Goal: Use online tool/utility: Use online tool/utility

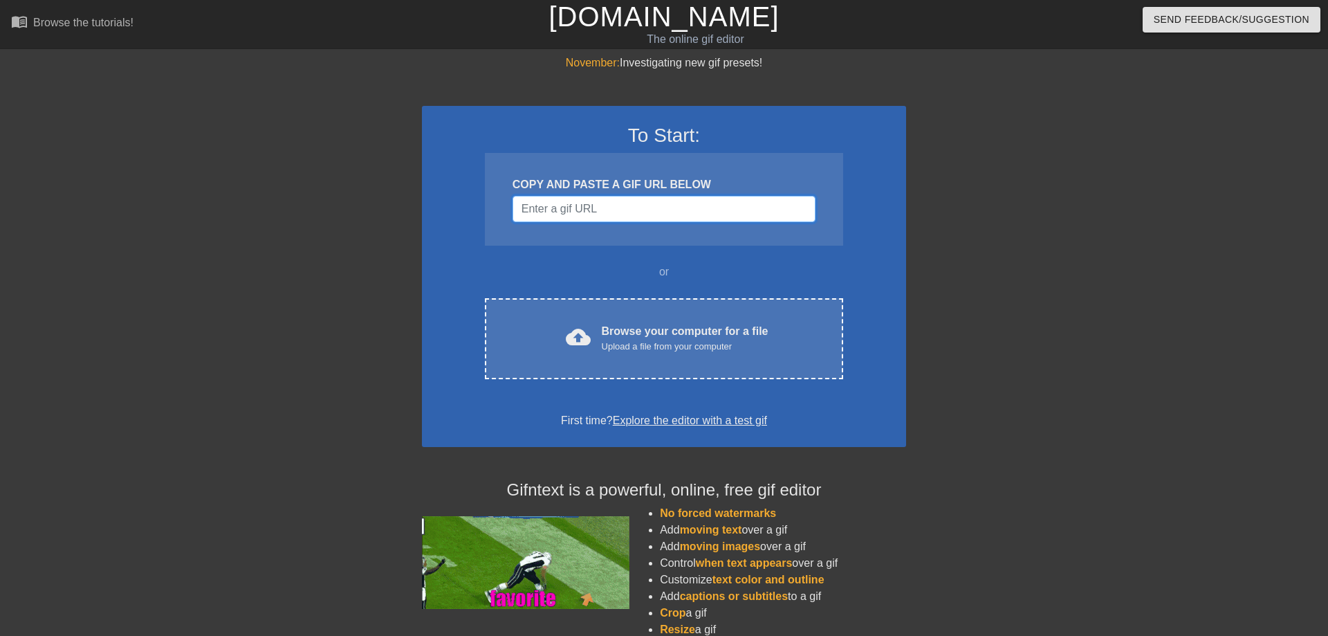
click at [572, 211] on input "Username" at bounding box center [664, 209] width 303 height 26
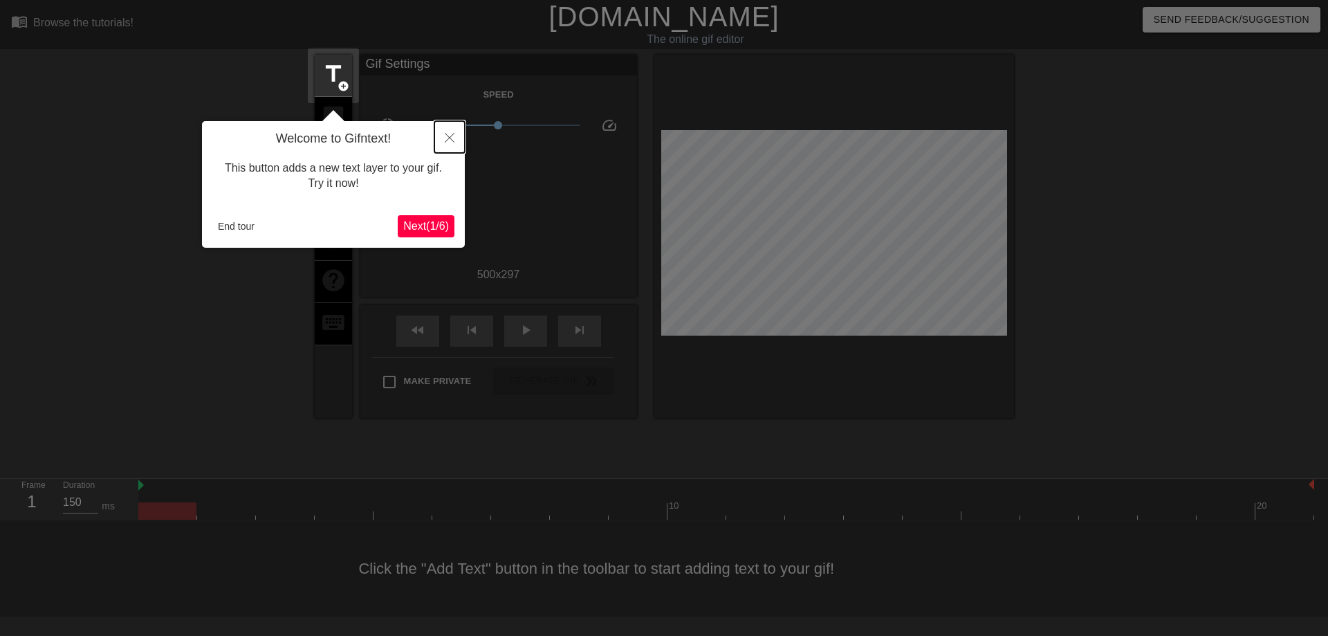
click at [448, 138] on icon "Close" at bounding box center [450, 138] width 10 height 10
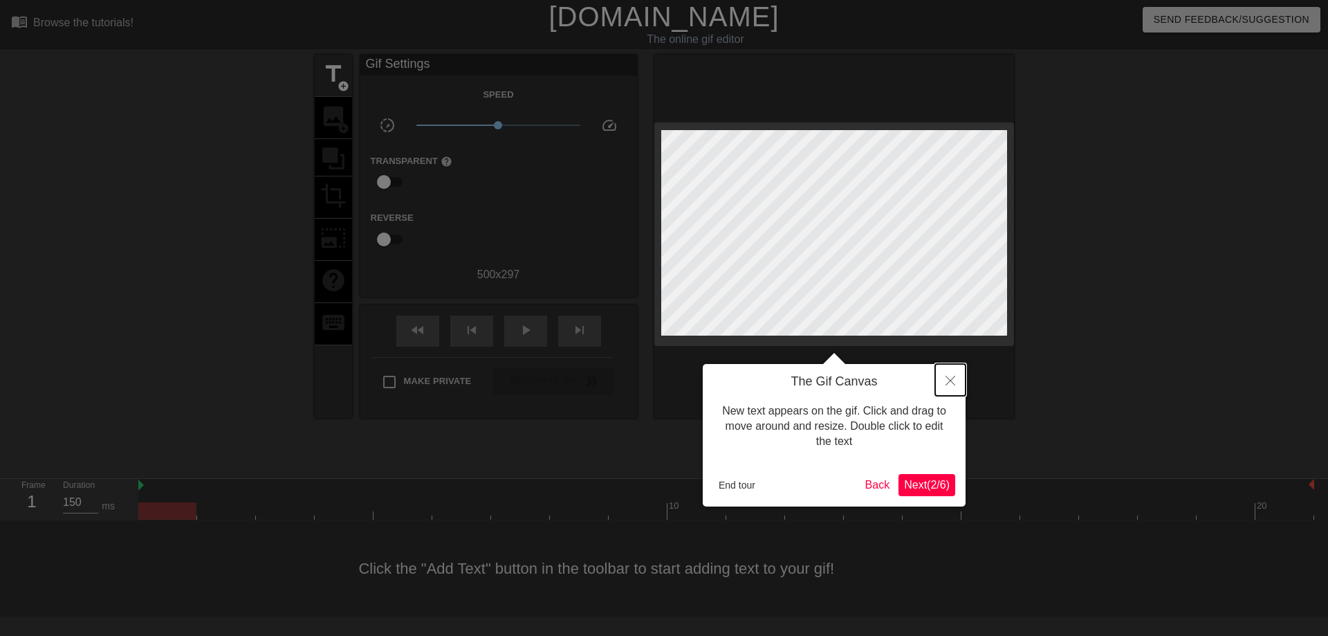
click at [948, 378] on icon "Close" at bounding box center [951, 381] width 10 height 10
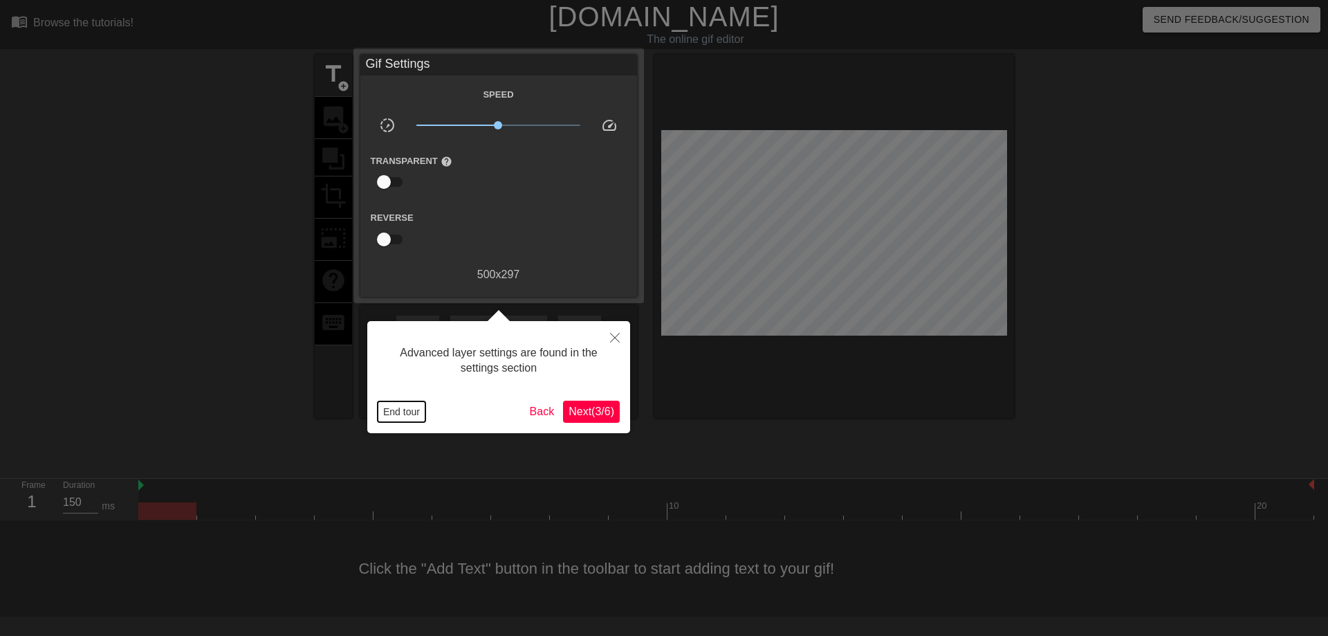
click at [381, 411] on button "End tour" at bounding box center [402, 411] width 48 height 21
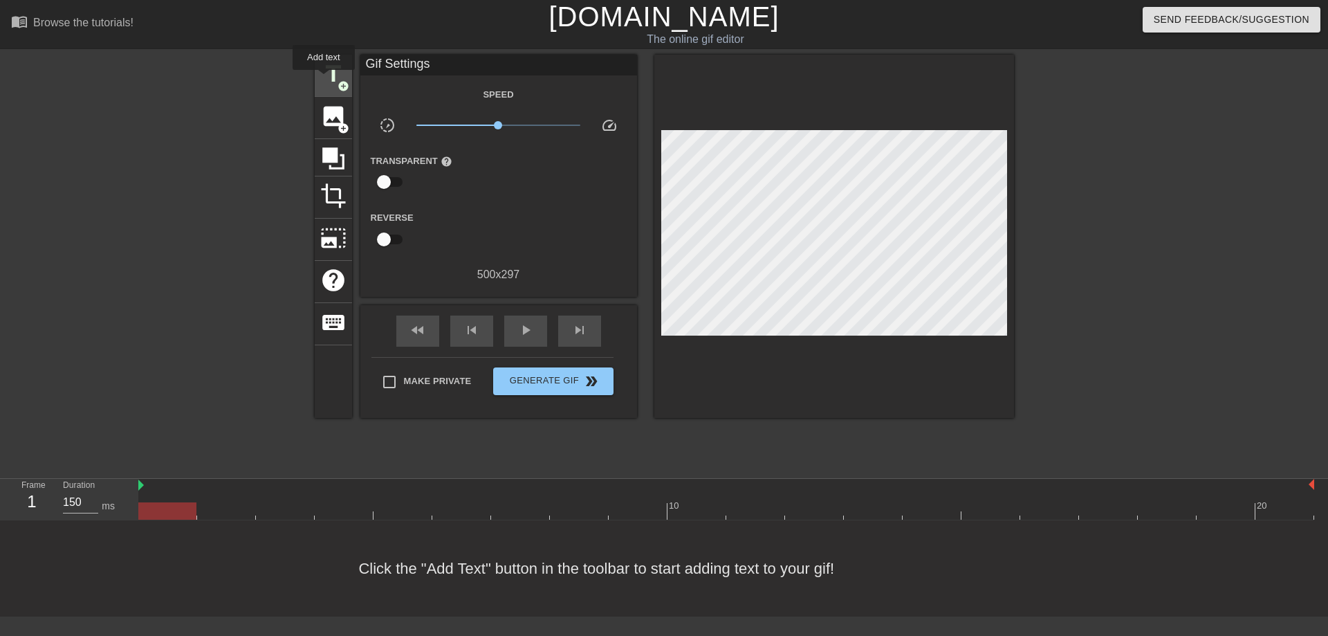
click at [324, 80] on span "title" at bounding box center [333, 74] width 26 height 26
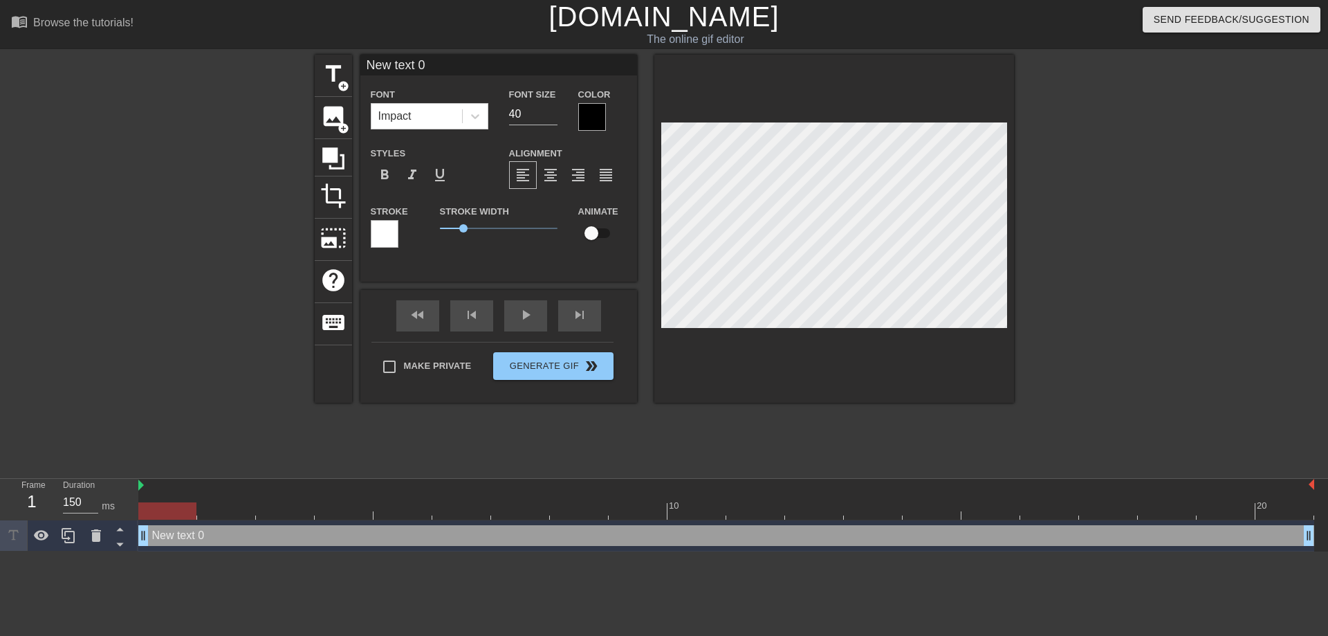
scroll to position [0, 1]
click at [475, 122] on icon at bounding box center [475, 116] width 14 height 14
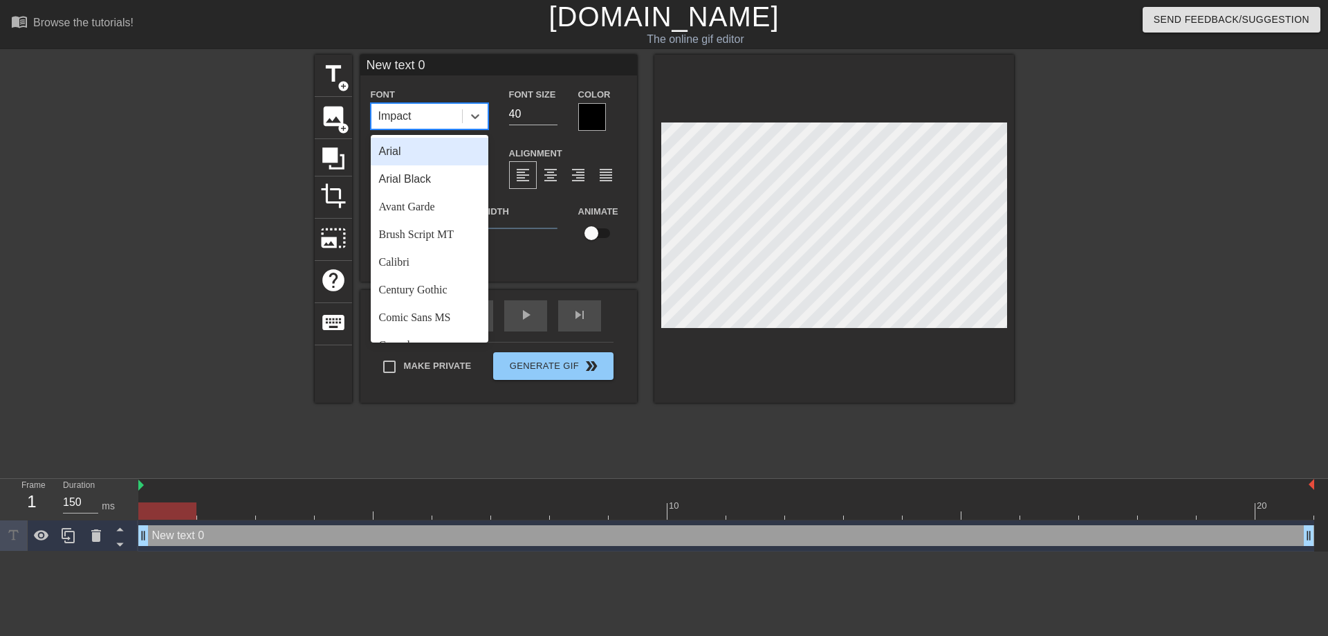
click at [423, 147] on div "Arial" at bounding box center [430, 152] width 118 height 28
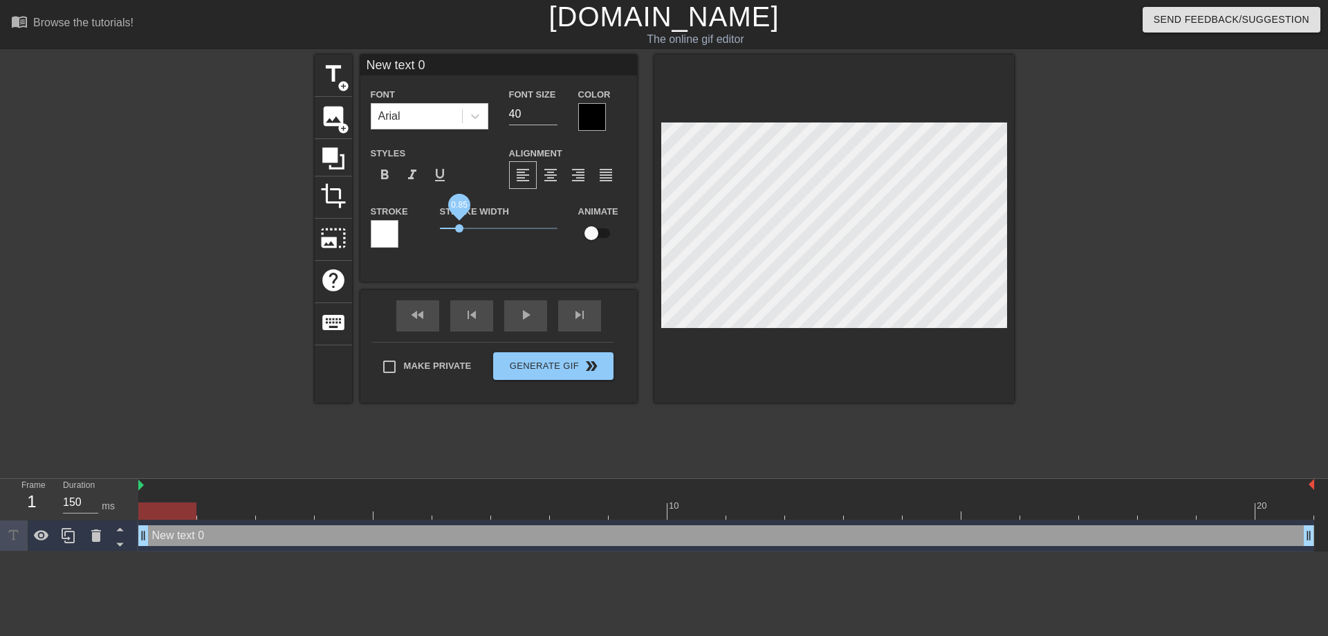
drag, startPoint x: 466, startPoint y: 228, endPoint x: 459, endPoint y: 231, distance: 7.1
click at [459, 231] on span "0.85" at bounding box center [459, 228] width 8 height 8
click at [591, 121] on div at bounding box center [592, 117] width 28 height 28
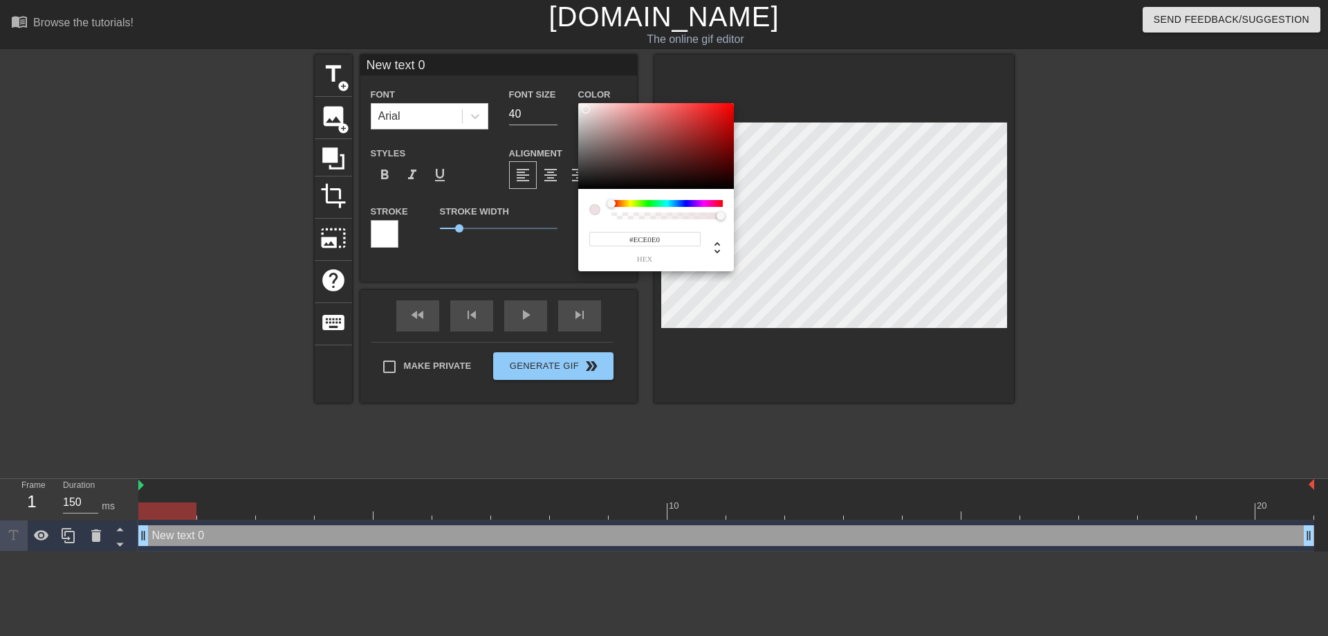
type input "#FFFFFF"
drag, startPoint x: 588, startPoint y: 111, endPoint x: 565, endPoint y: 91, distance: 30.9
click at [578, 103] on div at bounding box center [656, 146] width 156 height 86
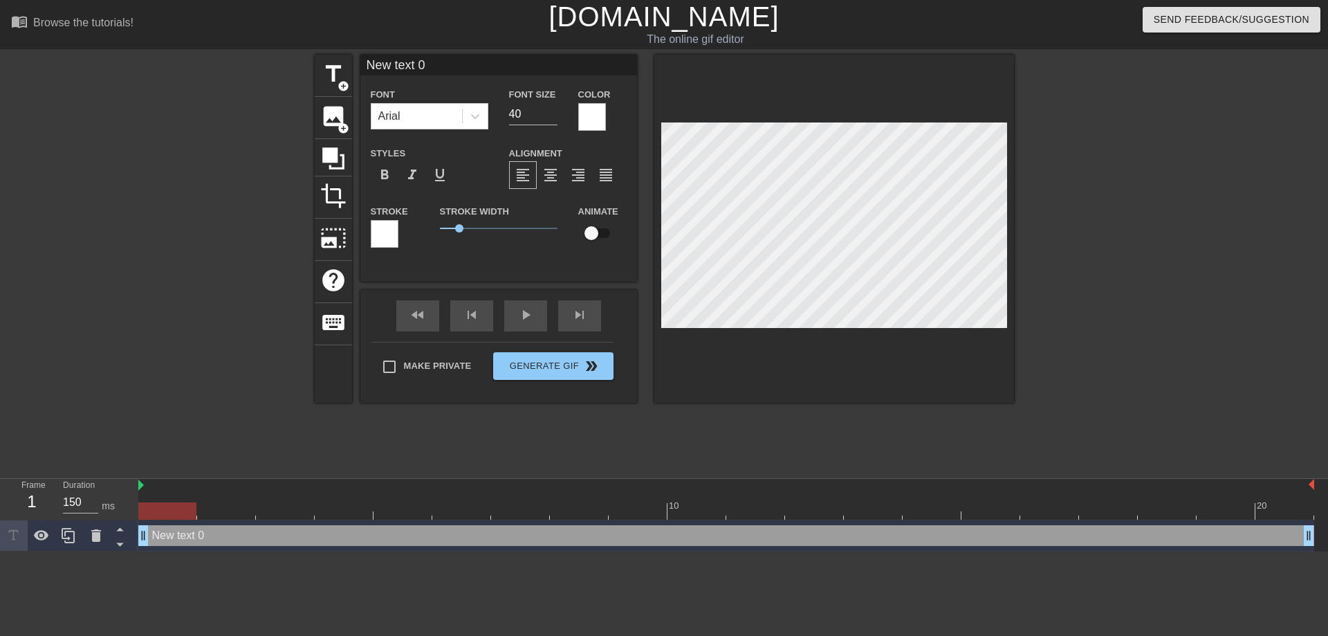
click at [392, 235] on div at bounding box center [385, 234] width 28 height 28
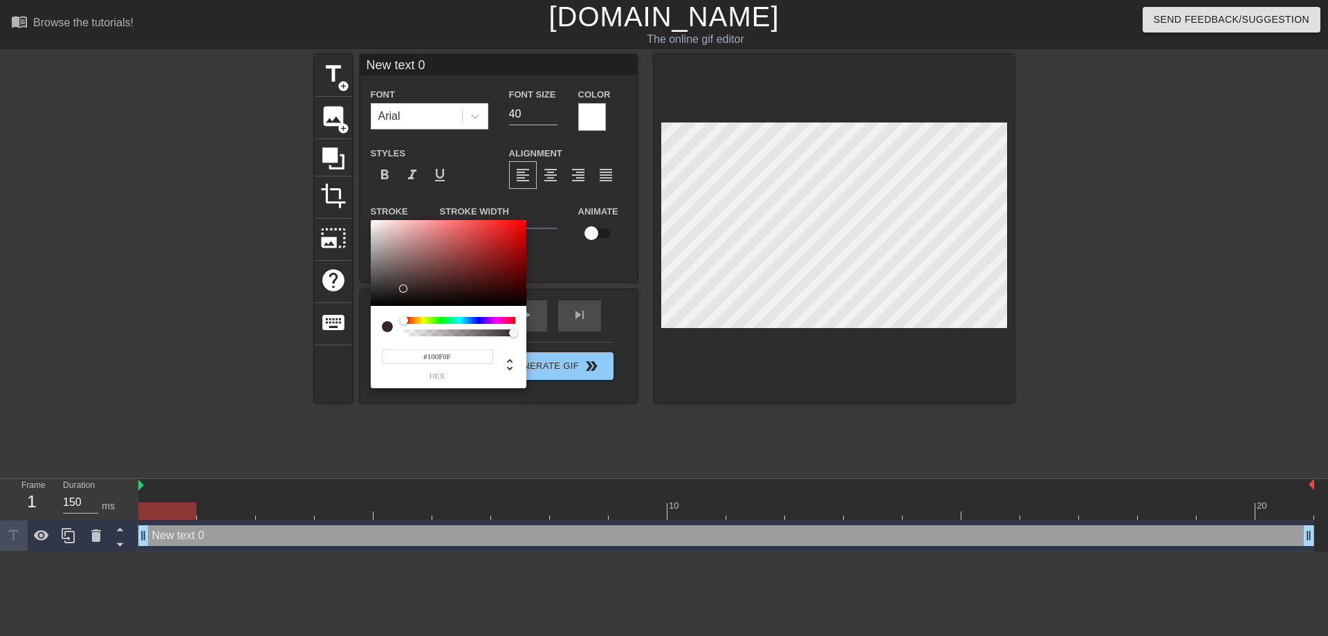
type input "#000000"
drag, startPoint x: 403, startPoint y: 288, endPoint x: 333, endPoint y: 320, distance: 76.5
click at [371, 306] on div at bounding box center [449, 263] width 156 height 86
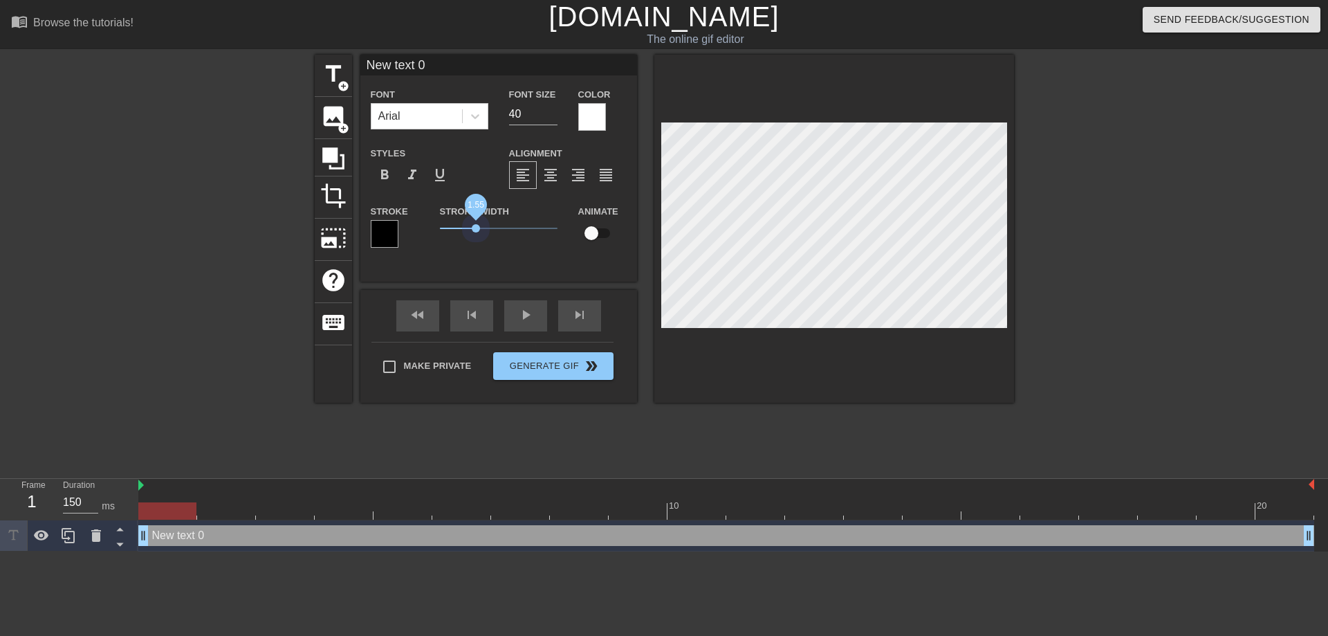
drag, startPoint x: 459, startPoint y: 223, endPoint x: 476, endPoint y: 223, distance: 17.3
click at [476, 223] on span "1.55" at bounding box center [499, 228] width 118 height 17
drag, startPoint x: 441, startPoint y: 67, endPoint x: 305, endPoint y: 58, distance: 136.6
click at [360, 59] on input "New text 0" at bounding box center [498, 65] width 277 height 21
type input "[PERSON_NAME] already running the meeting"
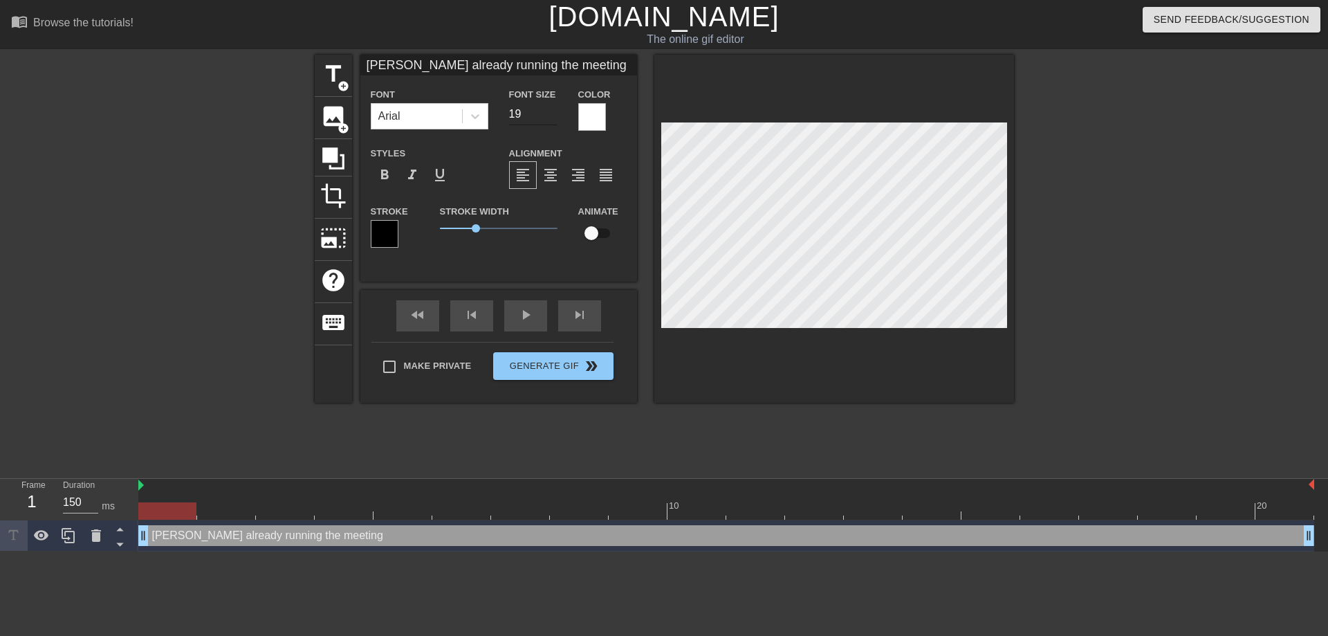
type input "19"
click at [551, 116] on input "19" at bounding box center [533, 114] width 48 height 22
drag, startPoint x: 473, startPoint y: 231, endPoint x: 457, endPoint y: 234, distance: 16.8
click at [457, 234] on span "0.7" at bounding box center [499, 228] width 118 height 17
drag, startPoint x: 456, startPoint y: 228, endPoint x: 392, endPoint y: 232, distance: 63.7
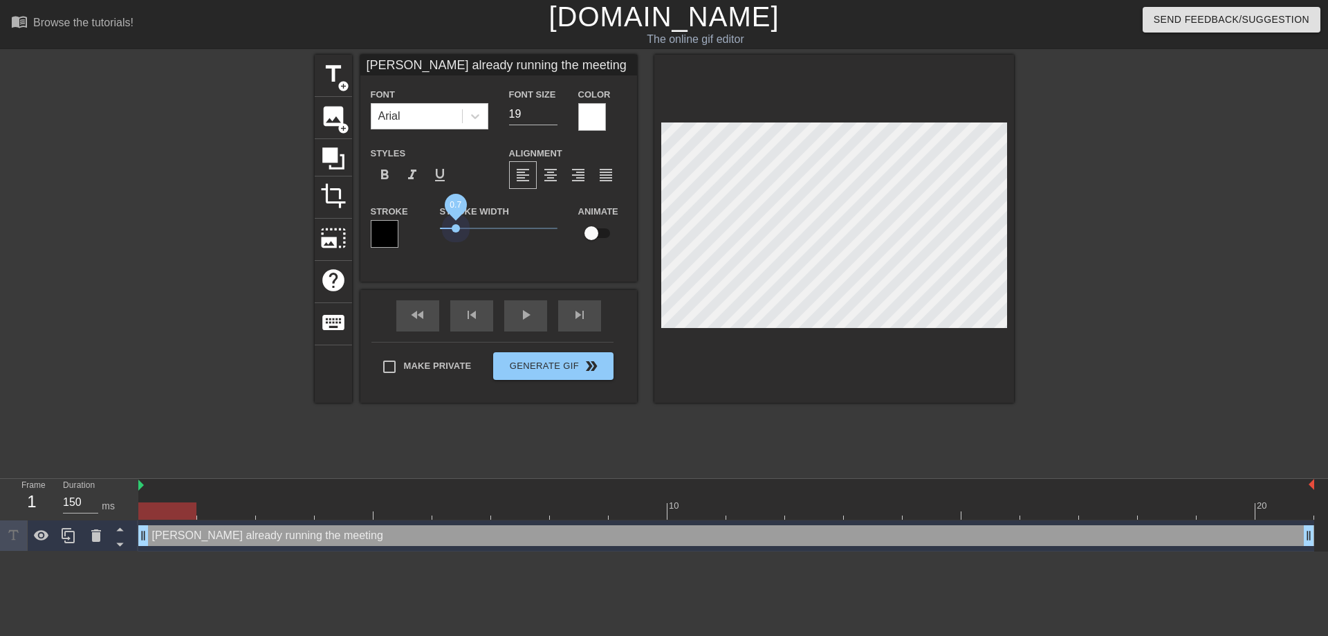
click at [392, 232] on div "Stroke Stroke Width 0.7 Animate" at bounding box center [498, 231] width 277 height 57
click at [530, 252] on div "Stroke Width 0" at bounding box center [499, 231] width 138 height 57
click at [471, 62] on input "[PERSON_NAME] already running the meeting" at bounding box center [498, 65] width 277 height 21
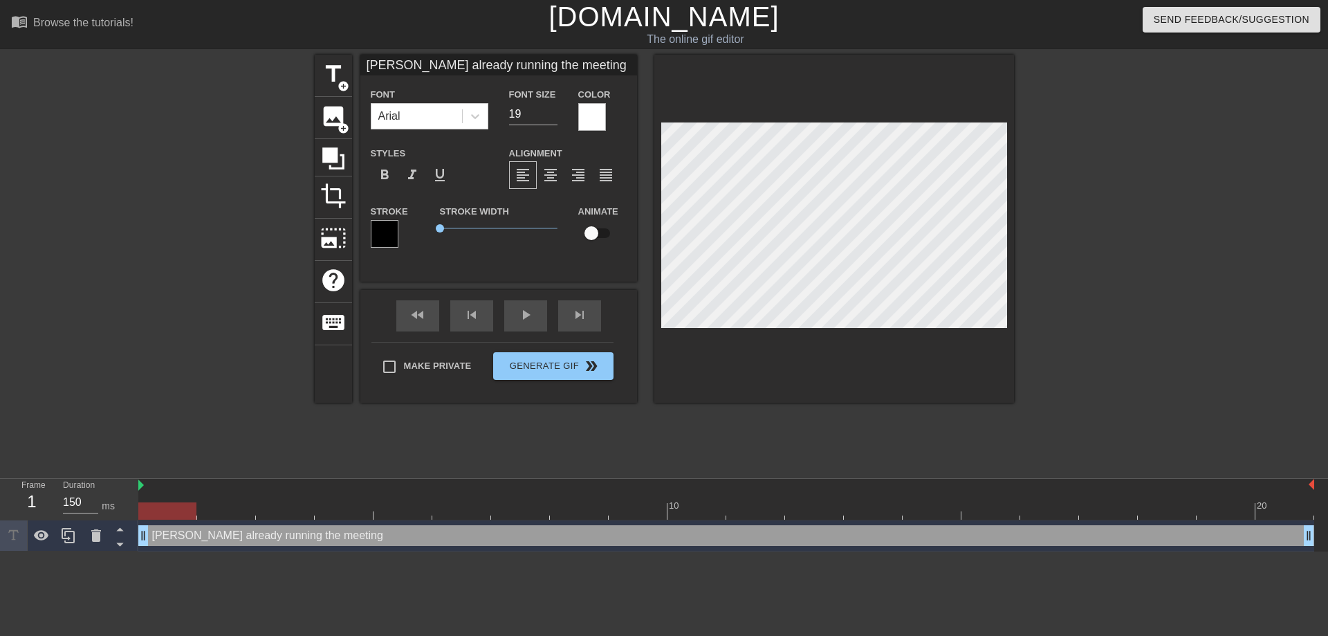
type input "[PERSON_NAME] already running the meeting"
type textarea "[PERSON_NAME] already running the meeting"
type input "[PERSON_NAME] alreadyrunning the meeting"
type textarea "[PERSON_NAME] already running the meeting"
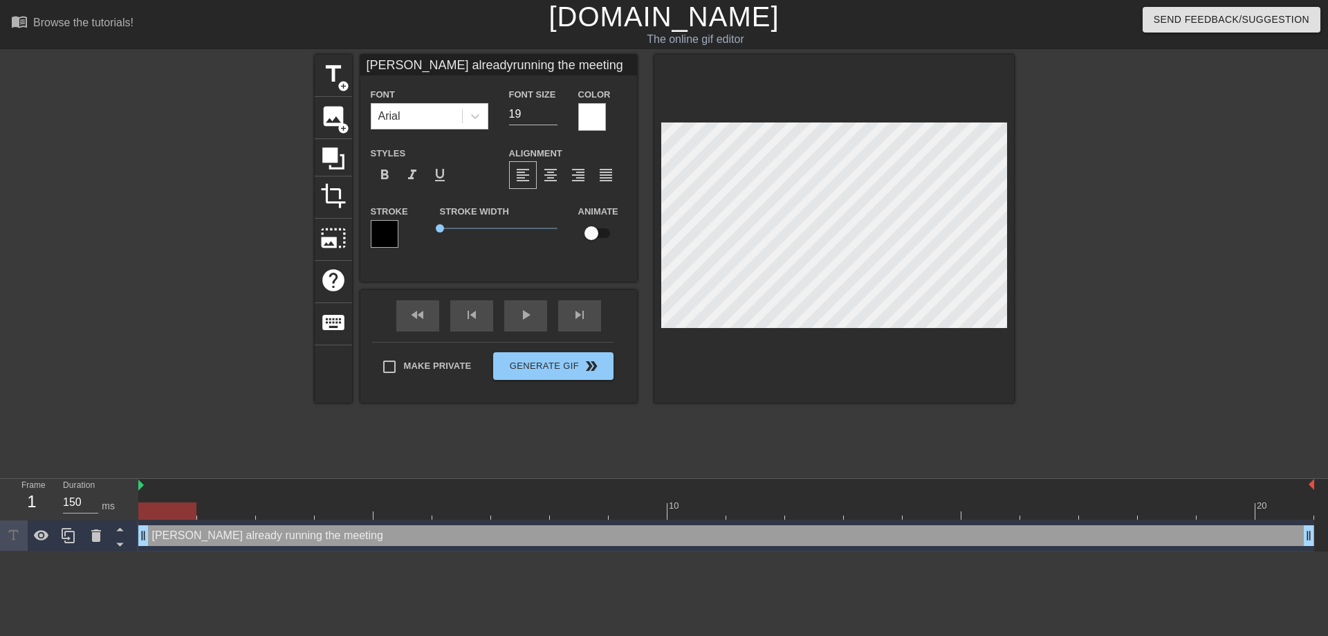
type input "[PERSON_NAME] alreadyrunning the meeting"
type textarea "[PERSON_NAME] already running the meeting"
type input "[PERSON_NAME] alreadyrunning the meeting"
type textarea "[PERSON_NAME] already running the meeting"
type input "Jade alreadyrunning themeeting"
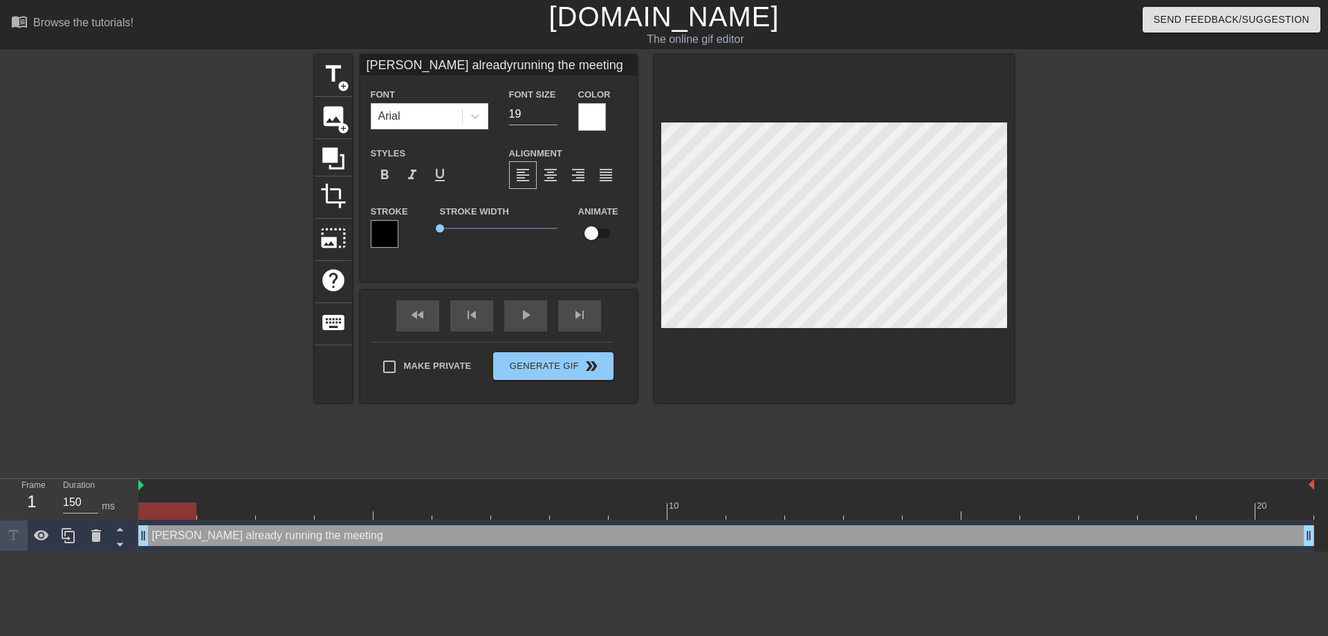
type textarea "[PERSON_NAME] already running themeeting"
type input "Jade alreadyrunning themeeting"
type textarea "[PERSON_NAME] already running the meeting"
drag, startPoint x: 443, startPoint y: 226, endPoint x: 311, endPoint y: 219, distance: 132.3
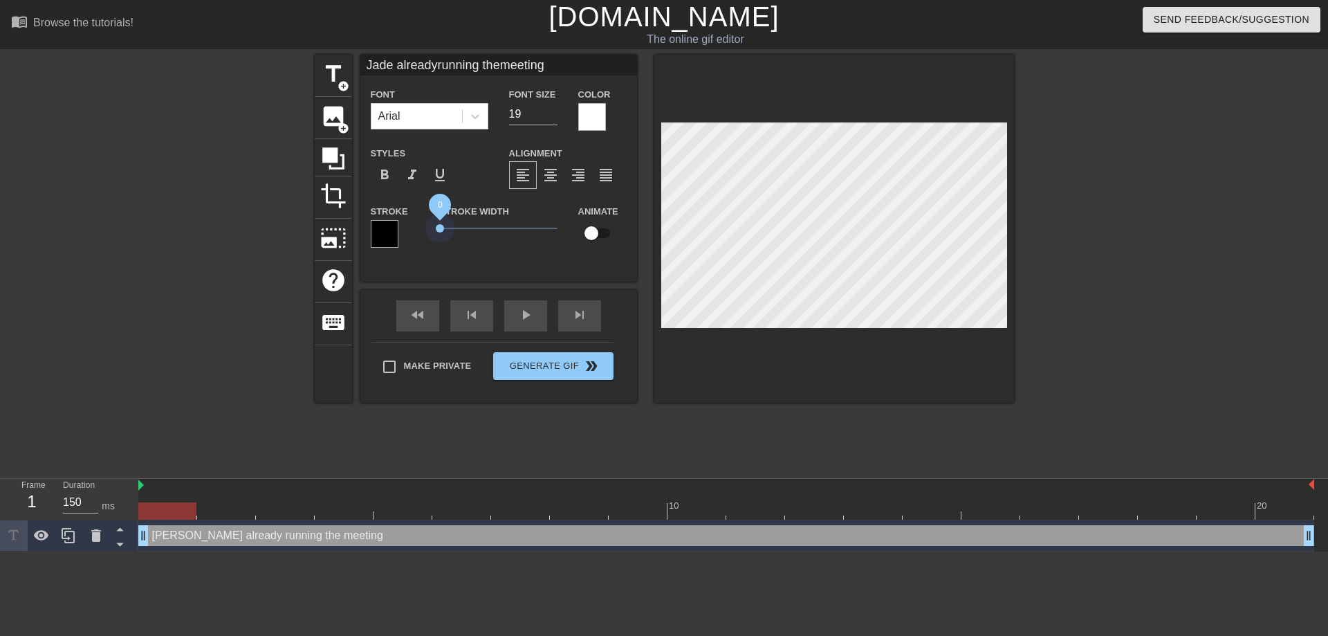
click at [289, 228] on div "title add_circle image add_circle crop photo_size_select_large help keyboard Ja…" at bounding box center [664, 262] width 1328 height 415
click at [593, 116] on div at bounding box center [592, 117] width 28 height 28
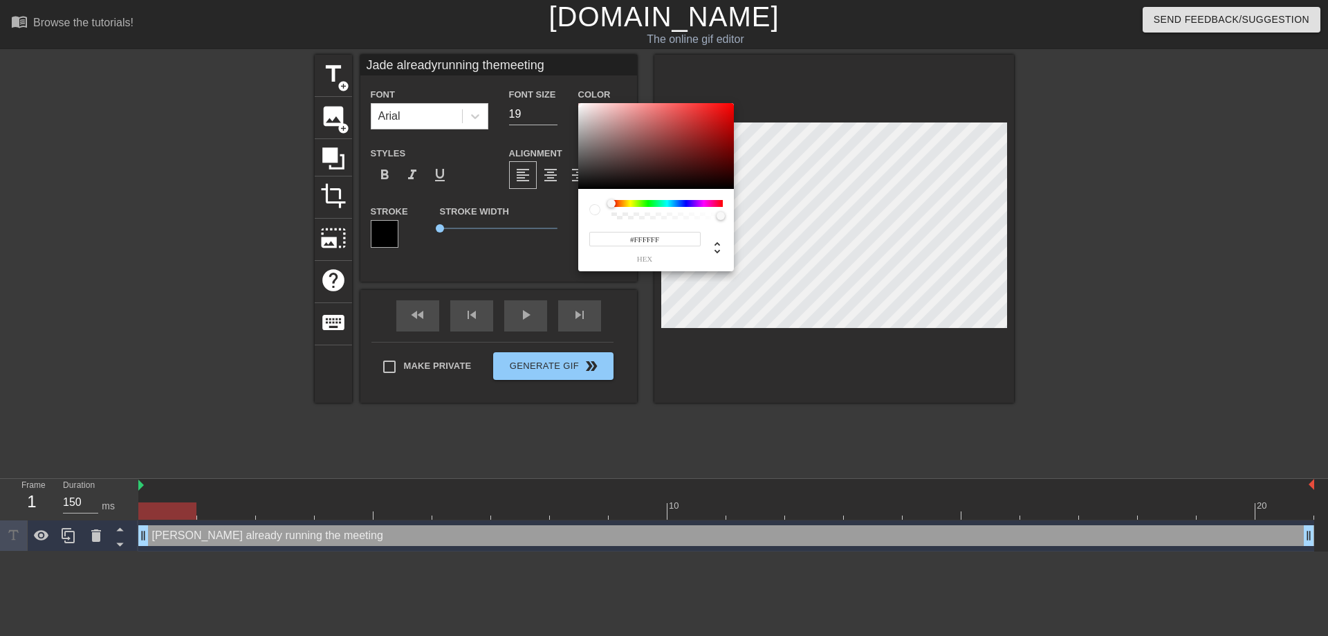
type input "Jade alreadyrunning themeeting"
type input "#605454"
type input "Jade alreadyrunning themeeting"
type input "#605353"
type input "Jade alreadyrunning themeeting"
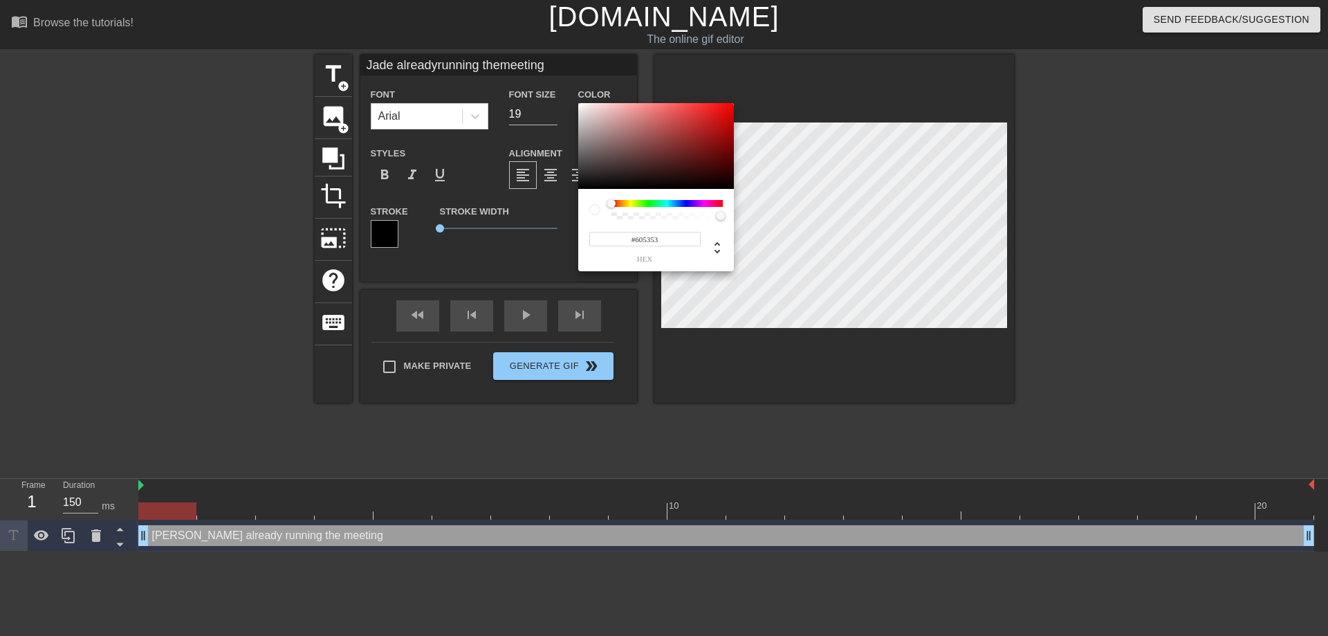
type input "#766868"
type input "Jade alreadyrunning themeeting"
type input "#605656"
type input "Jade alreadyrunning themeeting"
type input "#121111"
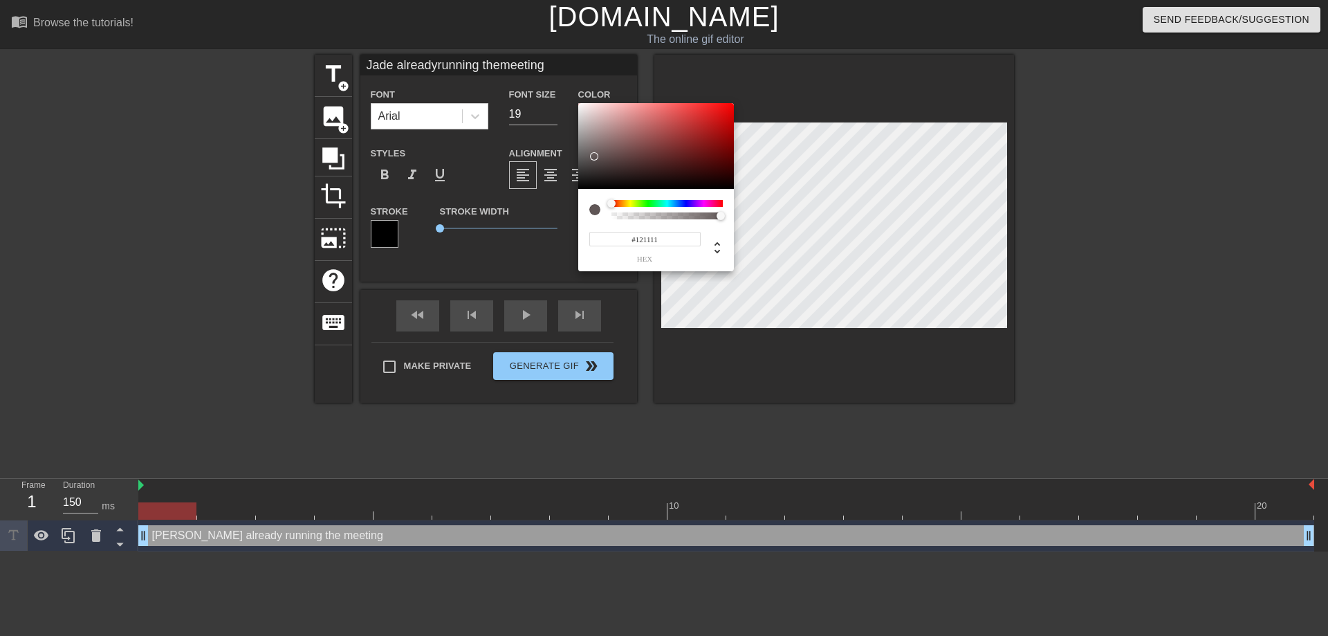
type input "Jade alreadyrunning themeeting"
type input "#000000"
drag, startPoint x: 597, startPoint y: 149, endPoint x: 548, endPoint y: 210, distance: 78.2
click at [578, 189] on div at bounding box center [656, 146] width 156 height 86
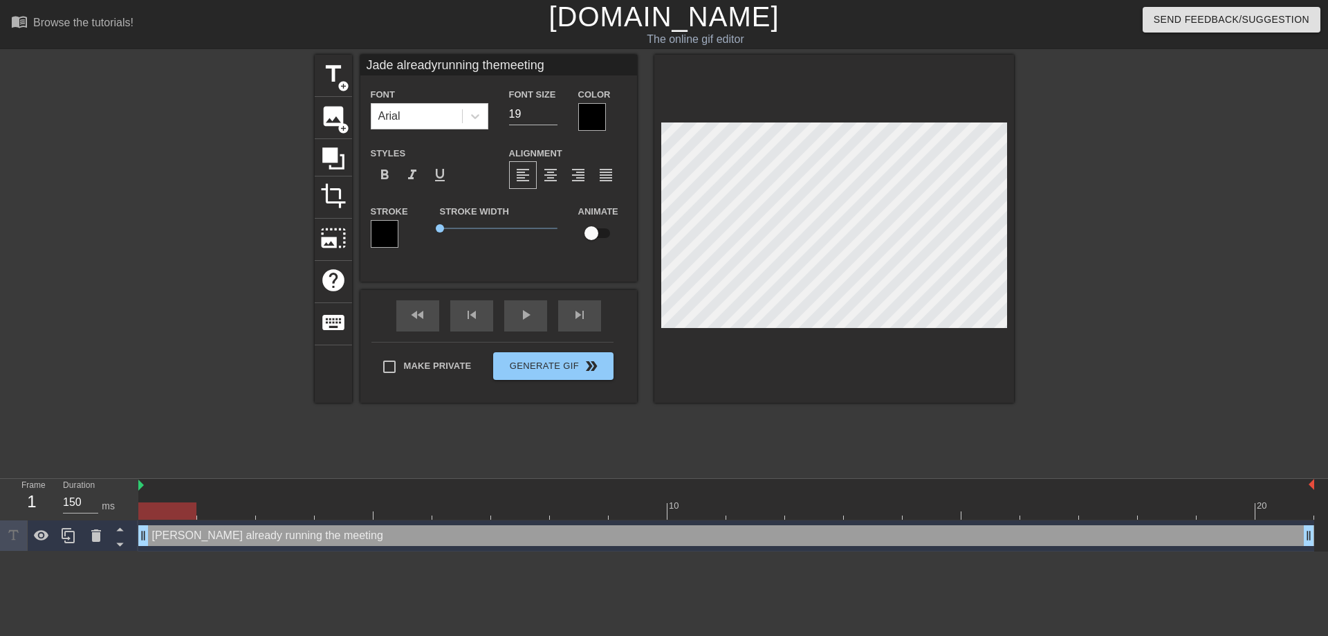
click at [376, 230] on div at bounding box center [385, 234] width 28 height 28
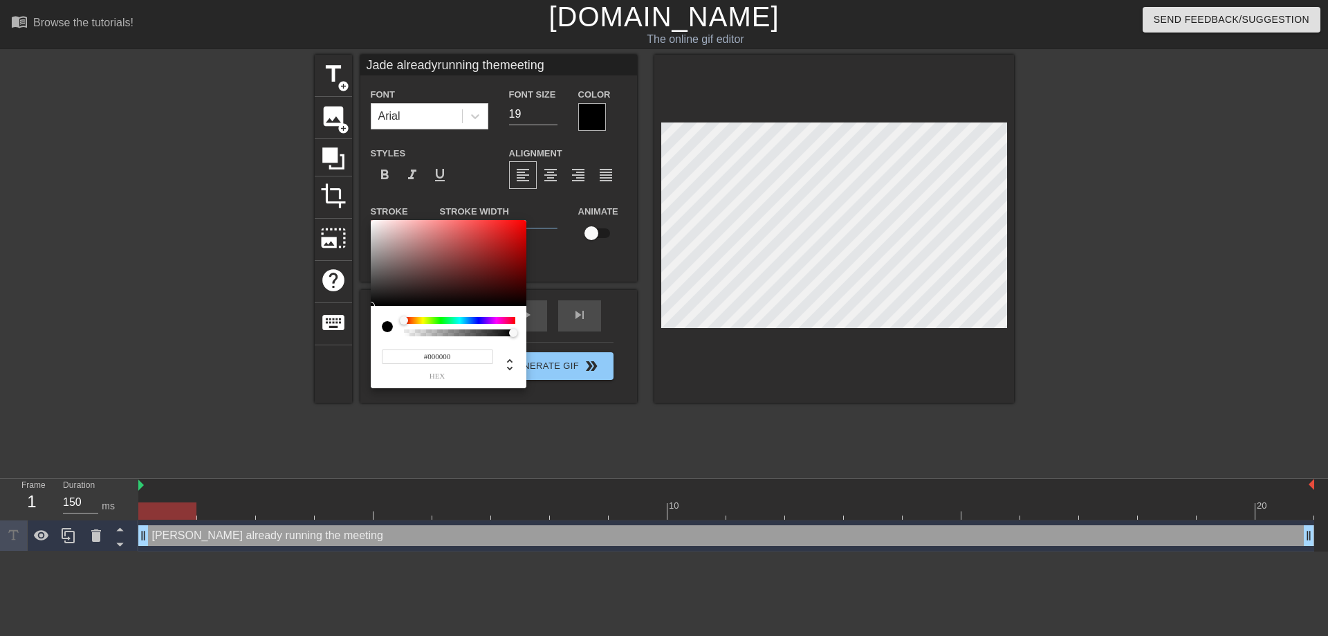
type input "Jade alreadyrunning themeeting"
type input "#928585"
type input "Jade alreadyrunning themeeting"
type input "#ADA5A5"
type input "Jade alreadyrunning themeeting"
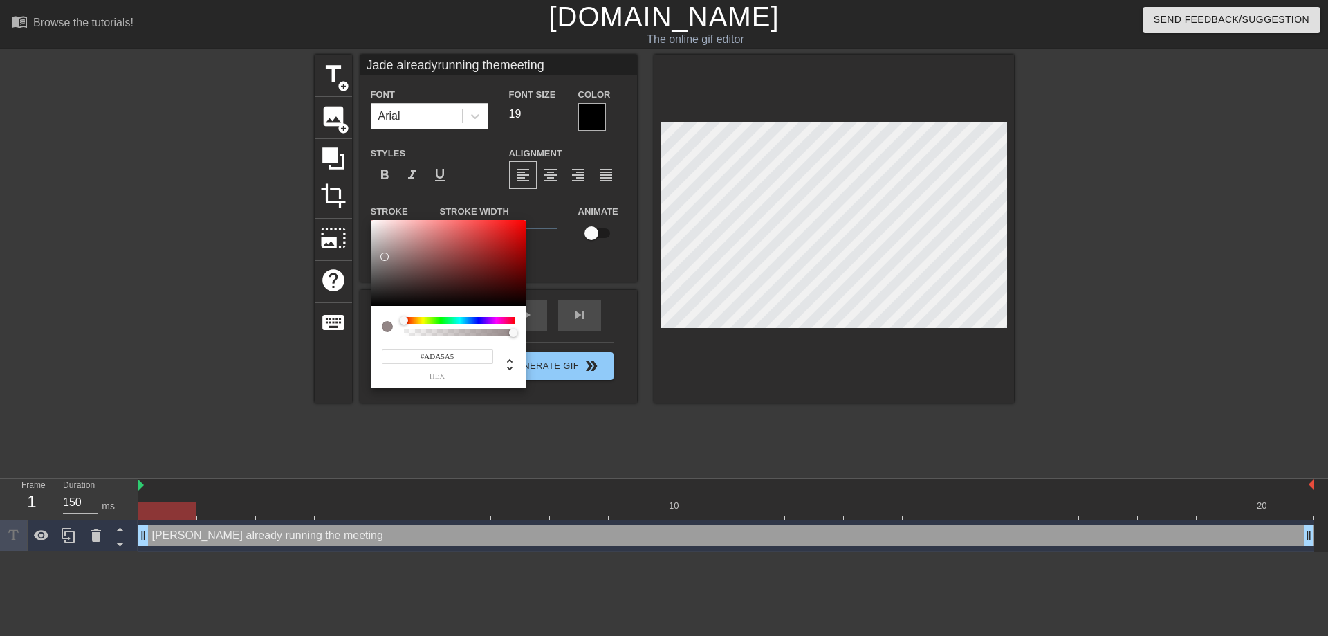
type input "#CCCCCC"
type input "Jade alreadyrunning themeeting"
type input "#F7F7F7"
type input "Jade alreadyrunning themeeting"
type input "#FFFFFF"
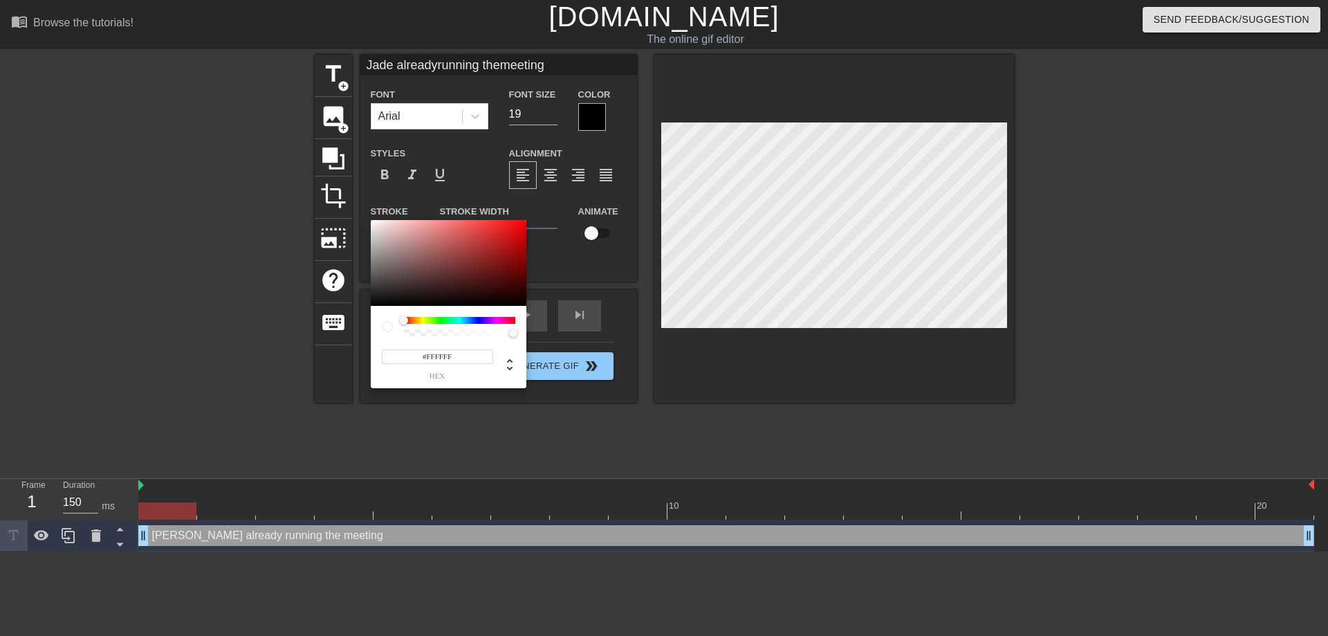
type input "Jade alreadyrunning themeeting"
drag, startPoint x: 385, startPoint y: 254, endPoint x: 343, endPoint y: 169, distance: 94.7
click at [371, 220] on div at bounding box center [449, 263] width 156 height 86
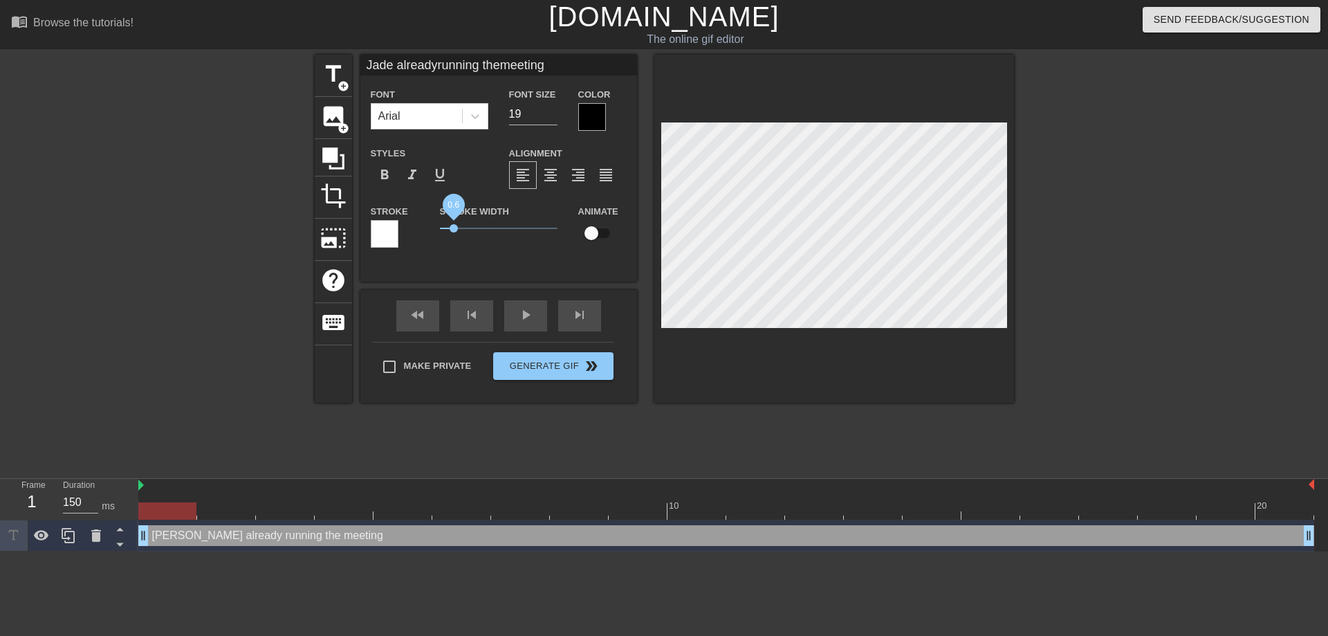
drag, startPoint x: 441, startPoint y: 230, endPoint x: 454, endPoint y: 229, distance: 12.5
click at [454, 229] on span "0.6" at bounding box center [454, 228] width 8 height 8
click at [594, 113] on div at bounding box center [592, 117] width 28 height 28
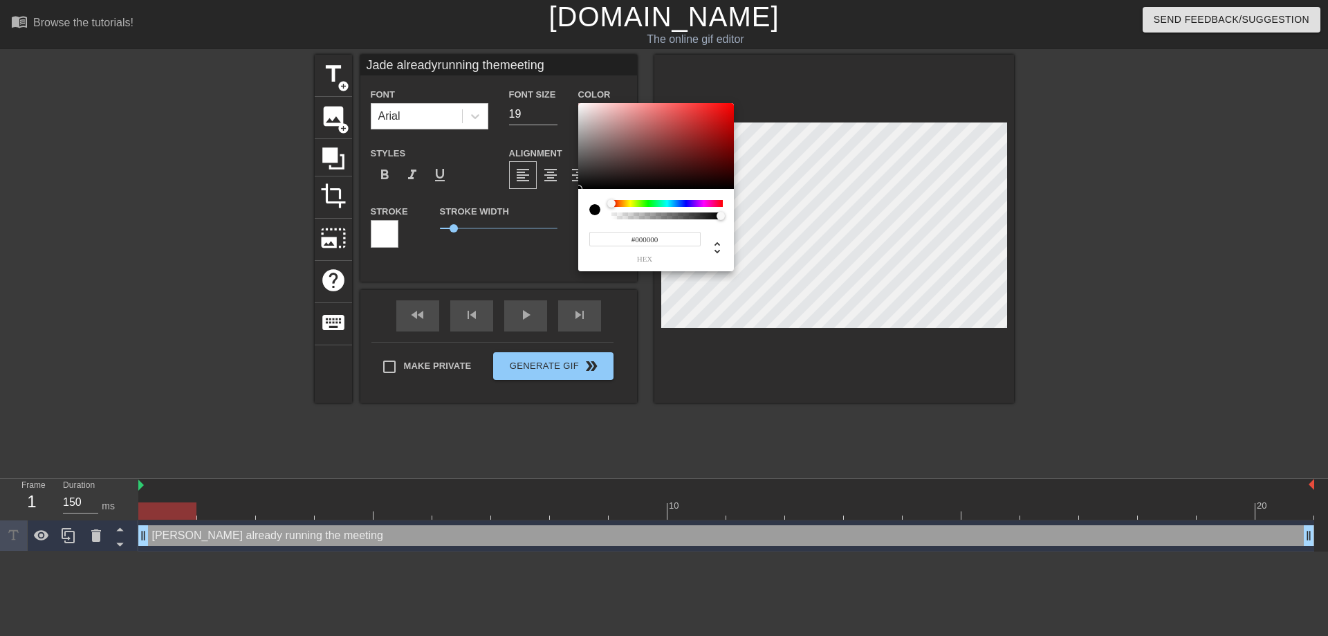
type input "Jade alreadyrunning themeeting"
type input "#413A3A"
type input "Jade alreadyrunning themeeting"
type input "#6E6666"
type input "Jade alreadyrunning themeeting"
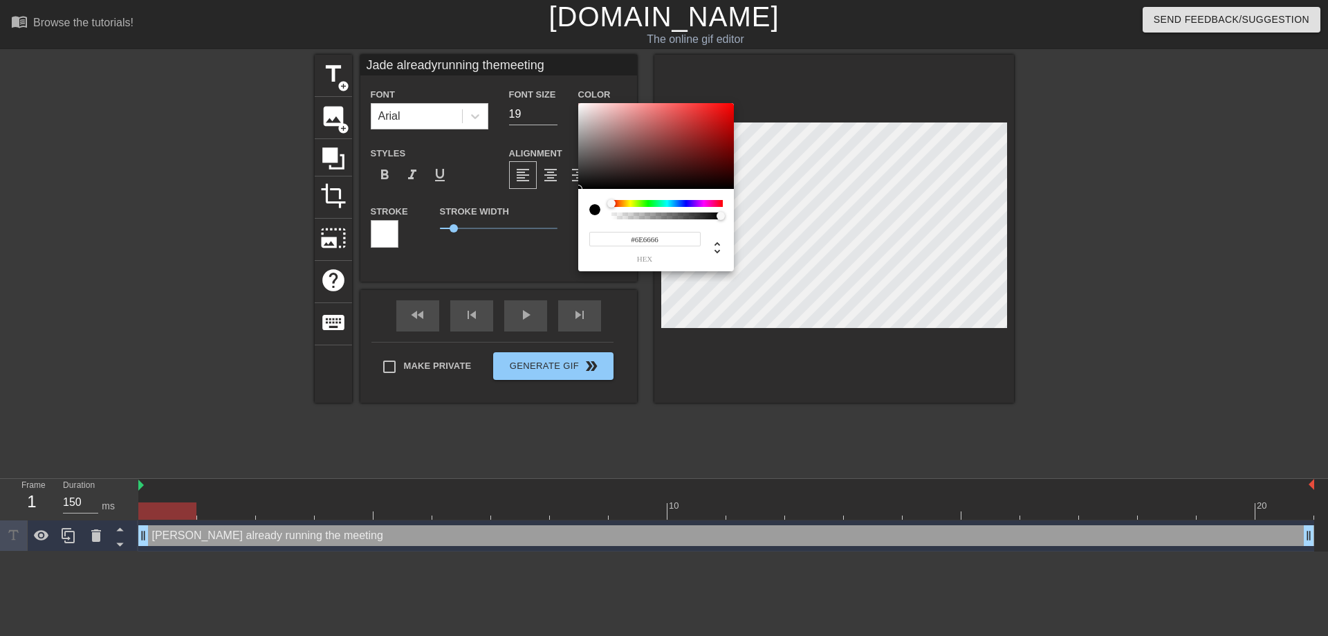
type input "#C1BCBC"
type input "Jade alreadyrunning themeeting"
type input "#FEFEFE"
type input "Jade alreadyrunning themeeting"
type input "#FFFFFF"
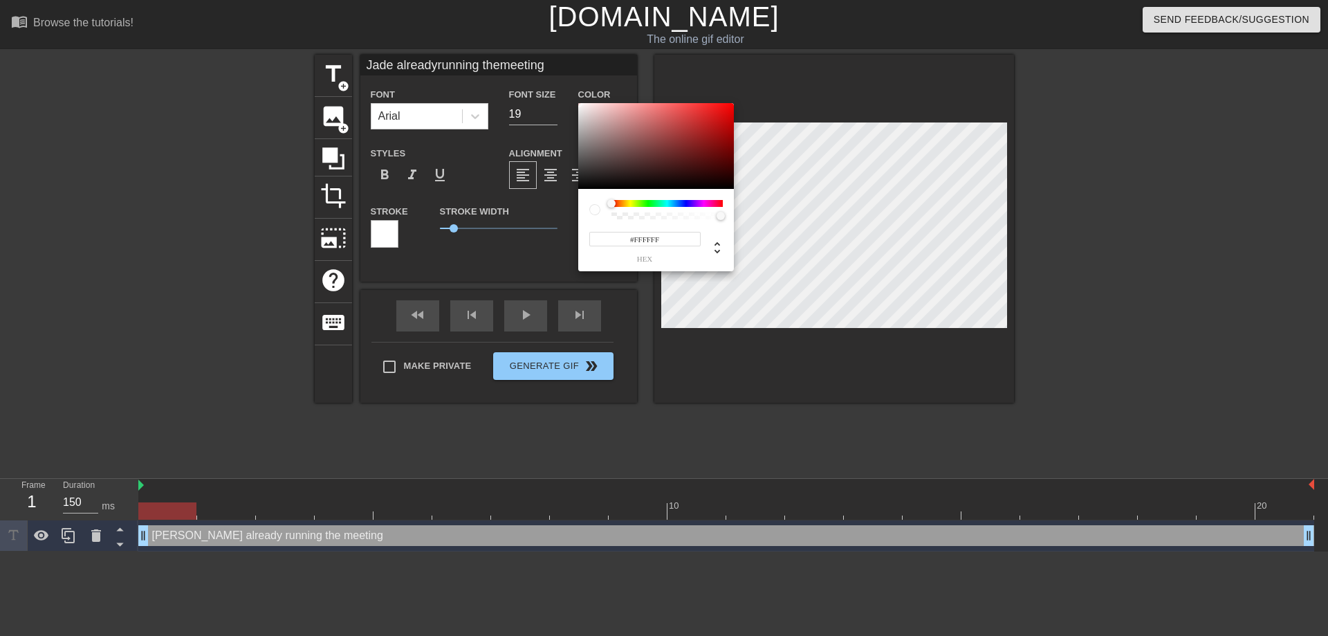
drag, startPoint x: 580, startPoint y: 120, endPoint x: 565, endPoint y: 90, distance: 33.4
click at [578, 103] on div at bounding box center [656, 146] width 156 height 86
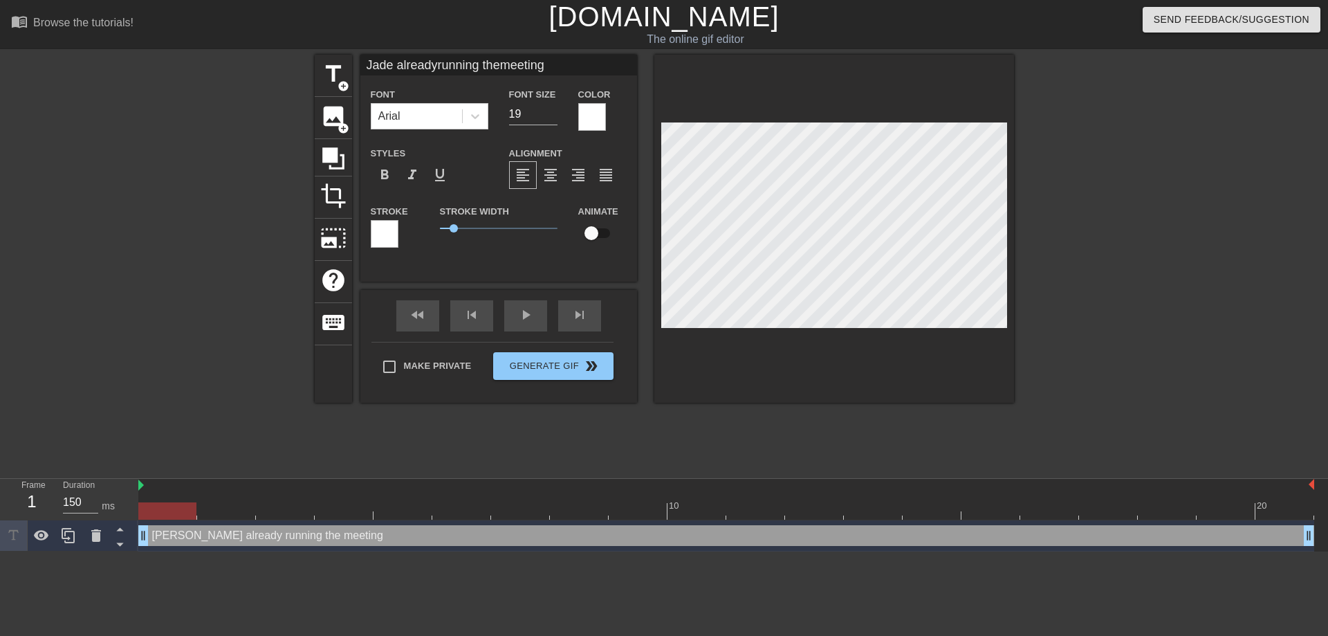
click at [389, 232] on div at bounding box center [385, 234] width 28 height 28
click at [380, 175] on span "format_bold" at bounding box center [384, 175] width 17 height 17
type input "Jade alreadyrunning themeeting"
drag, startPoint x: 445, startPoint y: 225, endPoint x: 388, endPoint y: 228, distance: 56.8
click at [388, 228] on div "Stroke Stroke Width 0 Animate" at bounding box center [498, 231] width 277 height 57
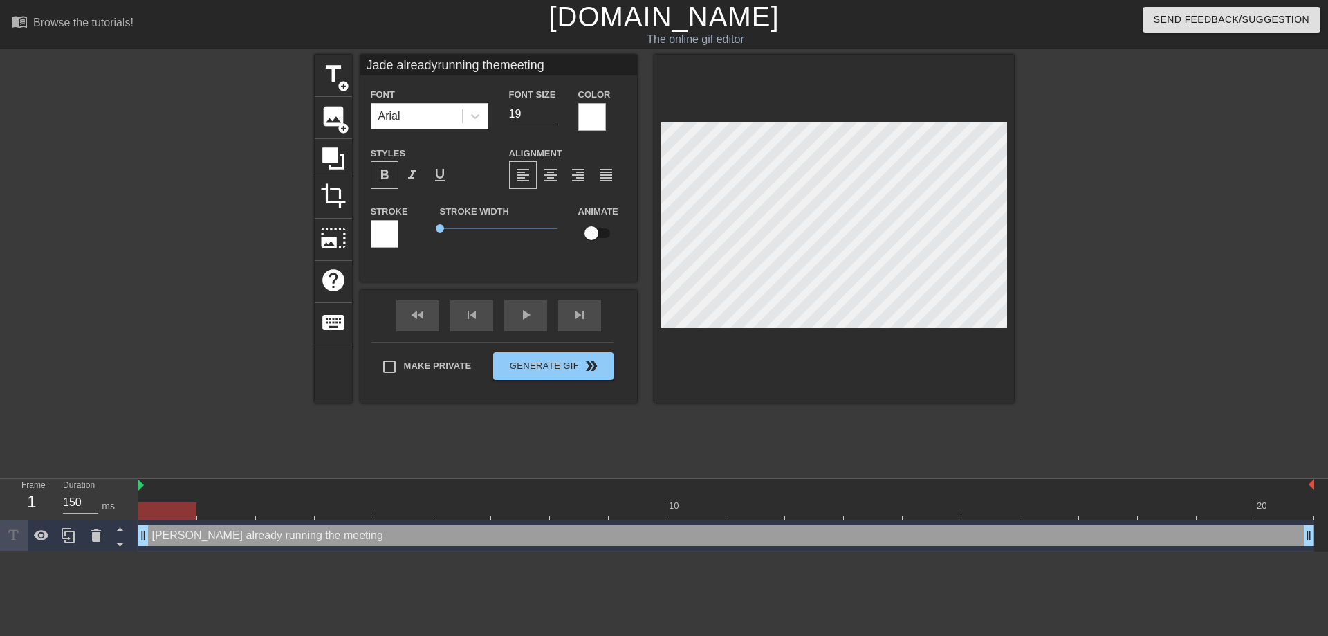
click at [1087, 309] on div at bounding box center [1135, 262] width 208 height 415
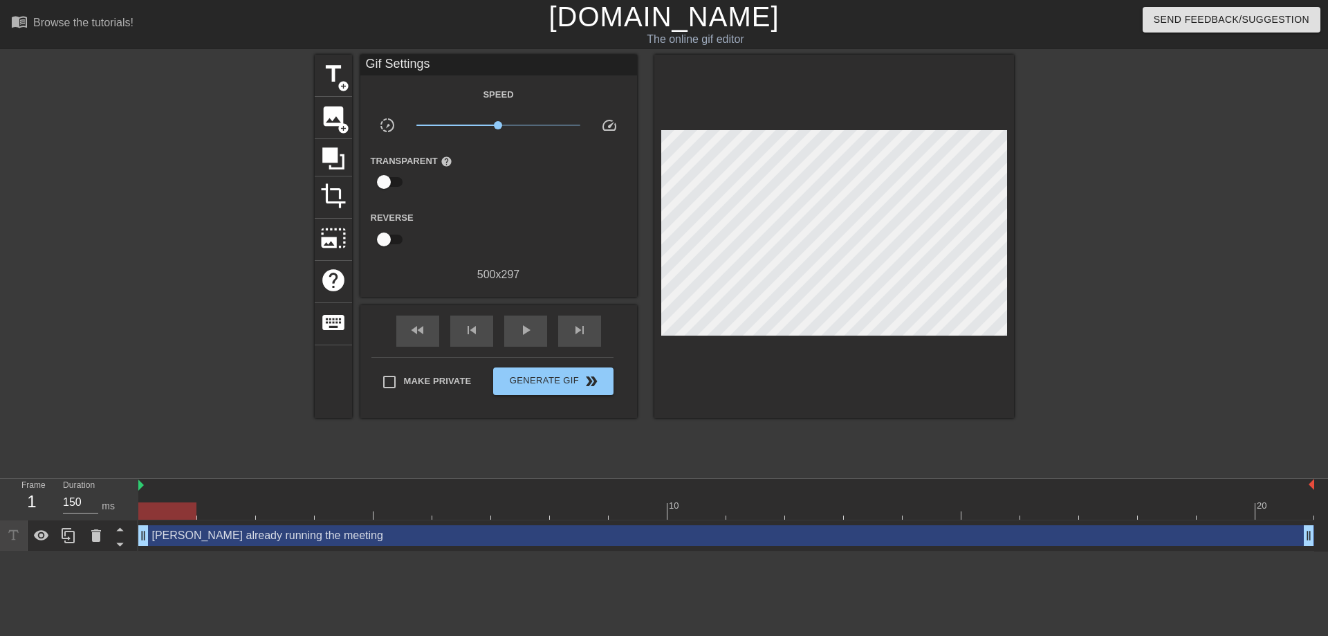
click at [145, 539] on div "[PERSON_NAME] already running the meeting drag_handle drag_handle" at bounding box center [726, 535] width 1176 height 21
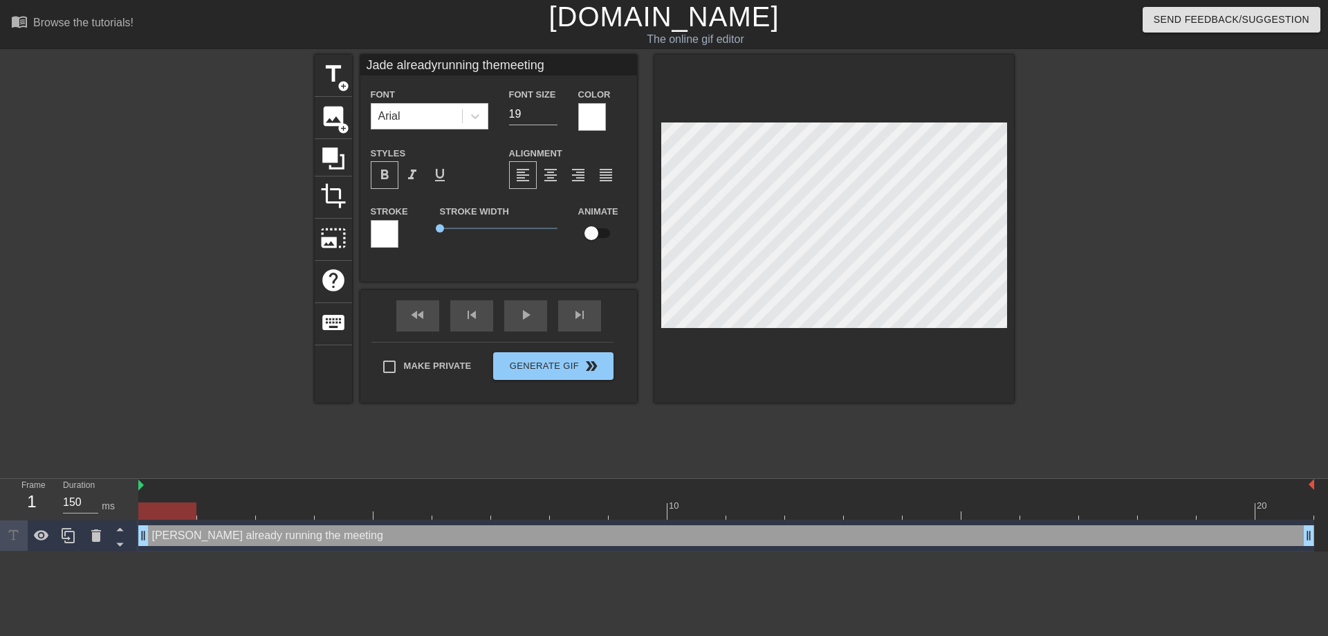
click at [141, 487] on div at bounding box center [726, 486] width 1176 height 14
click at [515, 314] on div "fast_rewind skip_previous play_arrow skip_next" at bounding box center [499, 316] width 226 height 52
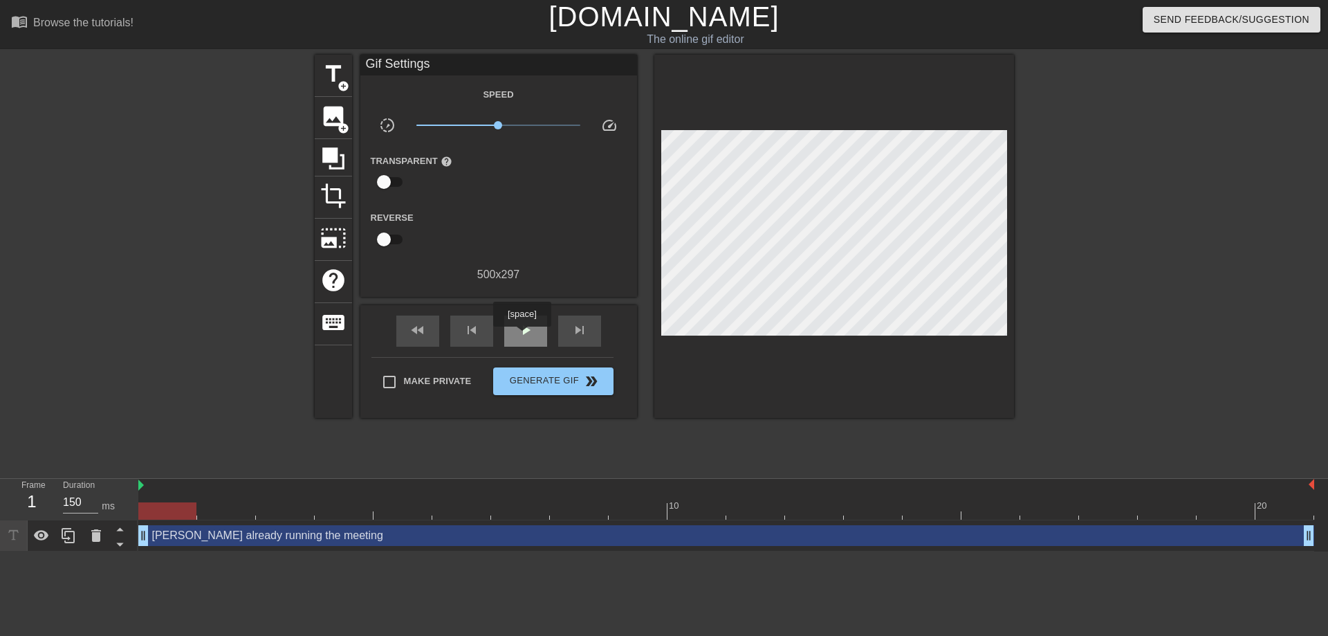
click at [524, 333] on span "play_arrow" at bounding box center [525, 330] width 17 height 17
click at [514, 324] on div "pause" at bounding box center [525, 330] width 43 height 31
click at [514, 324] on div "play_arrow" at bounding box center [525, 330] width 43 height 31
type input "150"
click at [520, 316] on div "pause" at bounding box center [525, 330] width 43 height 31
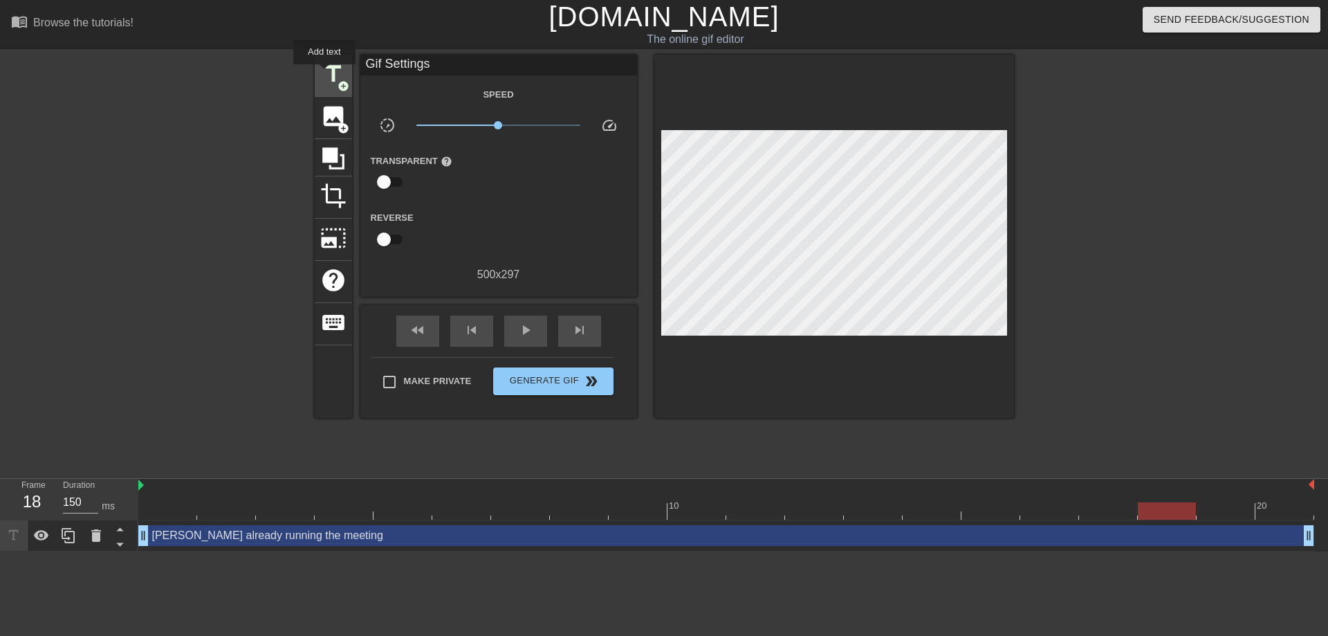
click at [324, 74] on span "title" at bounding box center [333, 74] width 26 height 26
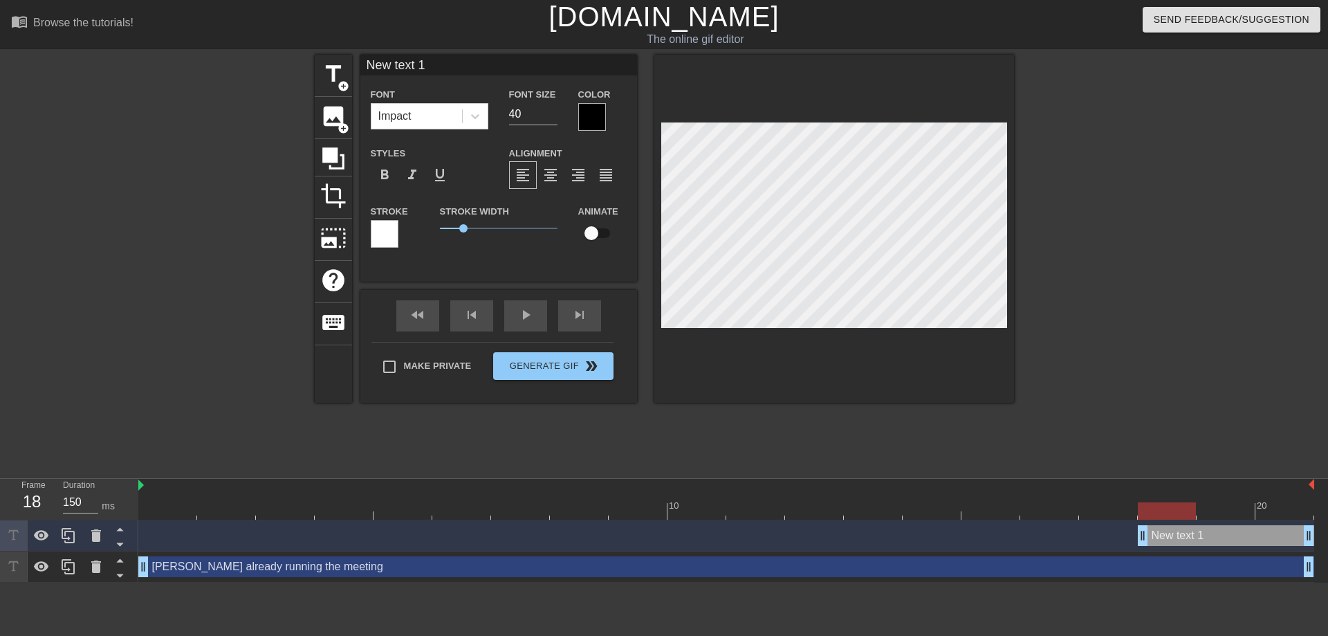
type input "Jade alreadyrunning themeeting"
type input "19"
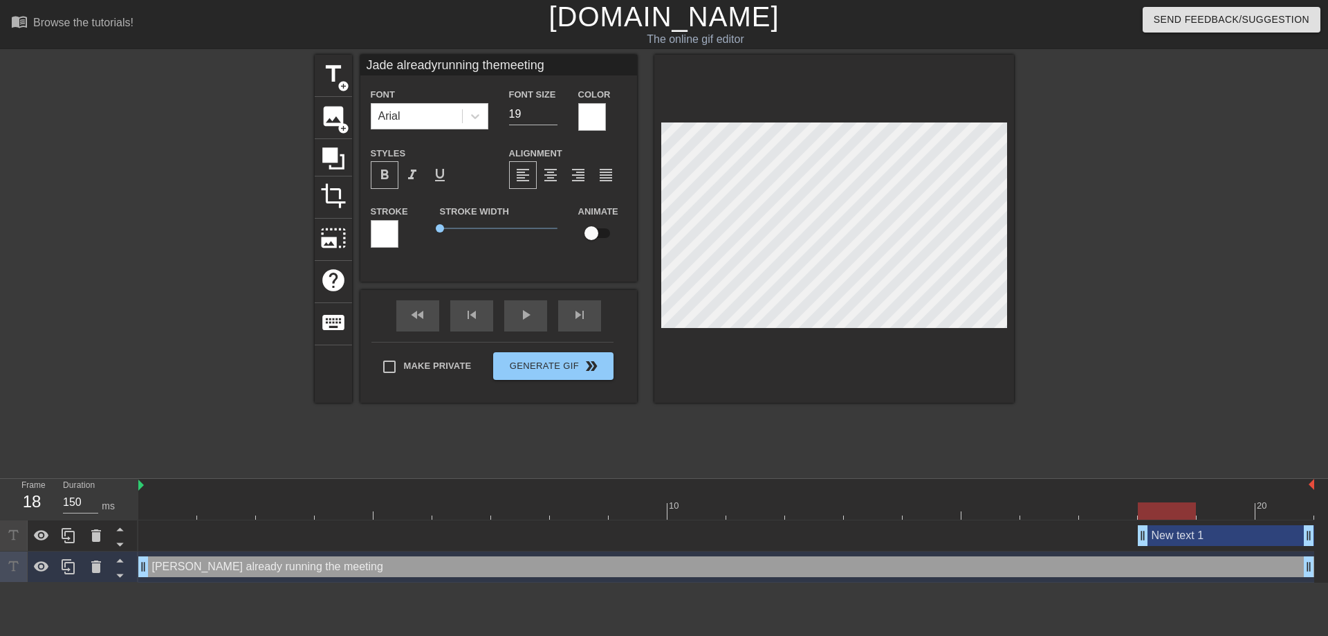
click at [731, 331] on div at bounding box center [834, 229] width 360 height 348
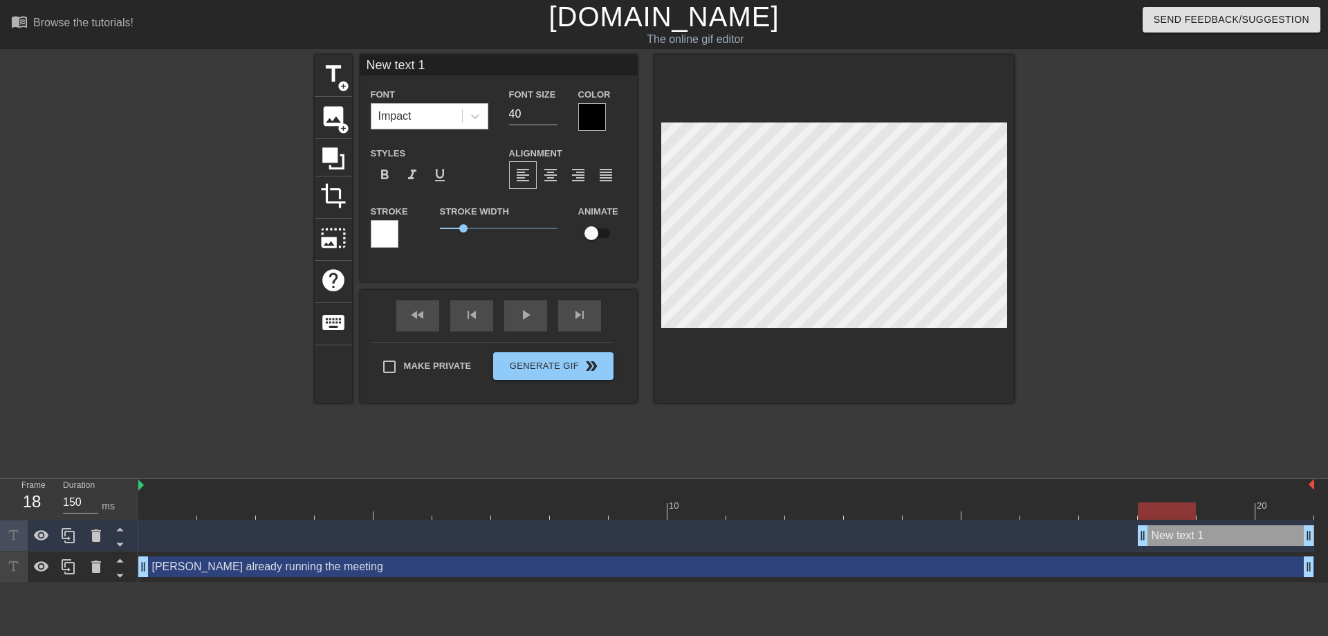
click at [461, 116] on div "Impact" at bounding box center [416, 116] width 91 height 25
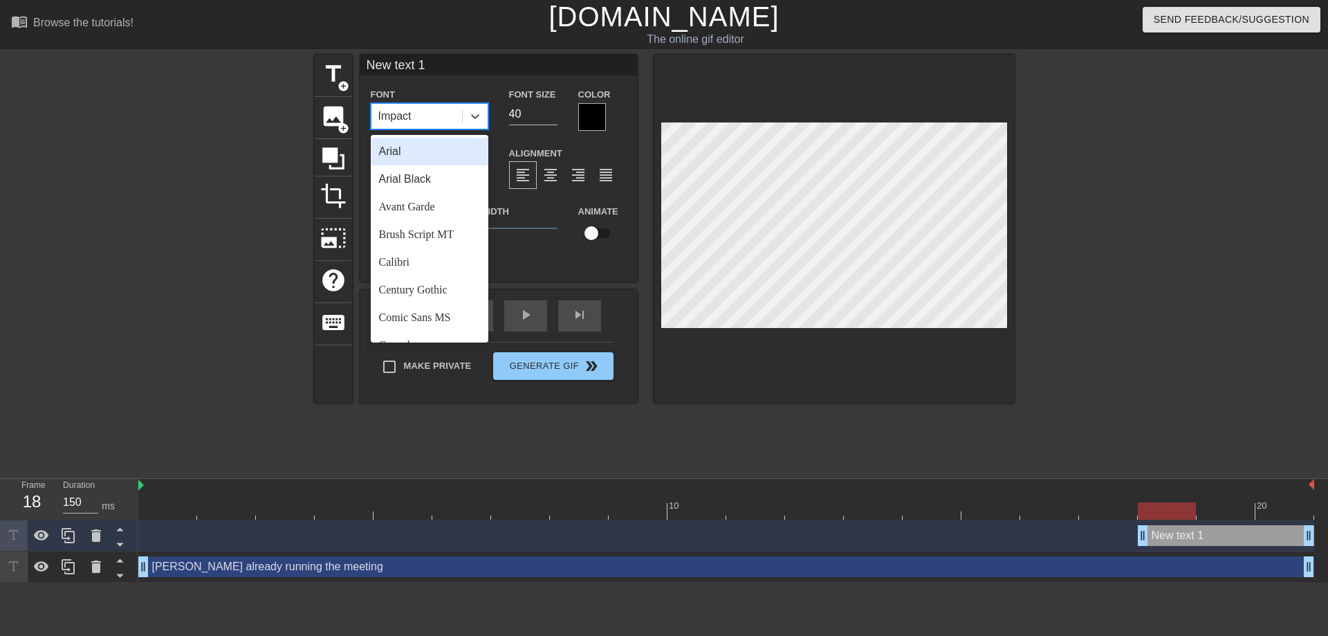
click at [419, 147] on div "Arial" at bounding box center [430, 152] width 118 height 28
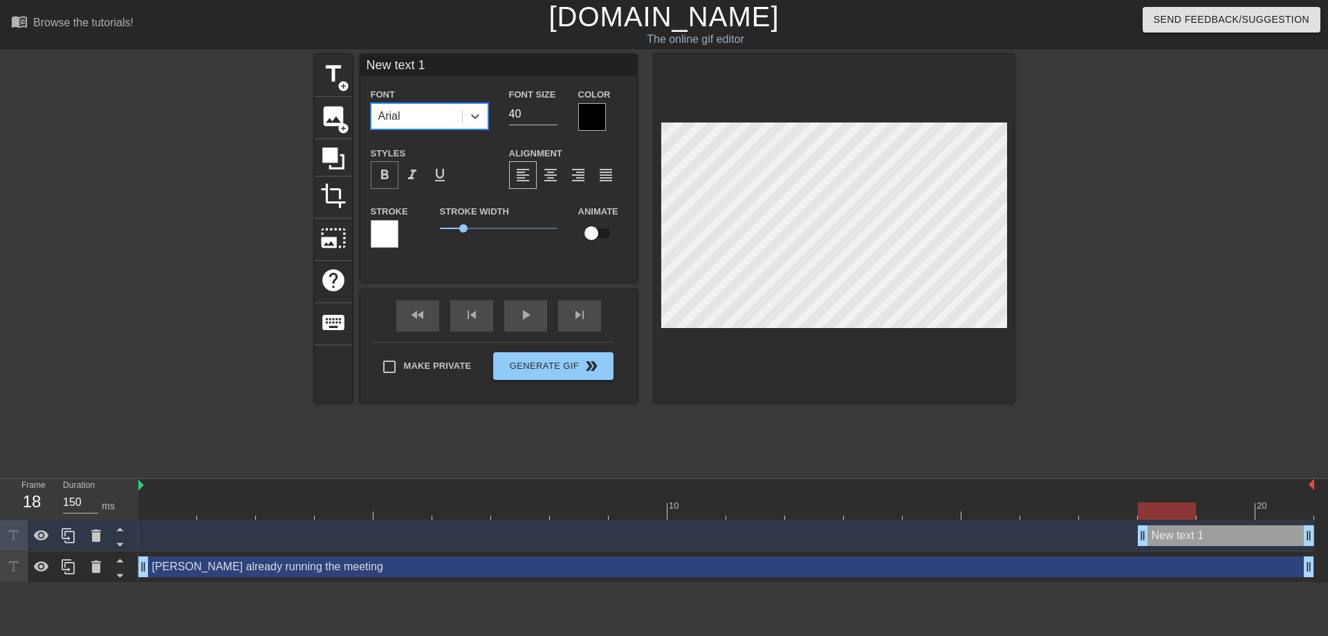
click at [380, 174] on span "format_bold" at bounding box center [384, 175] width 17 height 17
type input "Jade alreadyrunning themeeting"
type input "19"
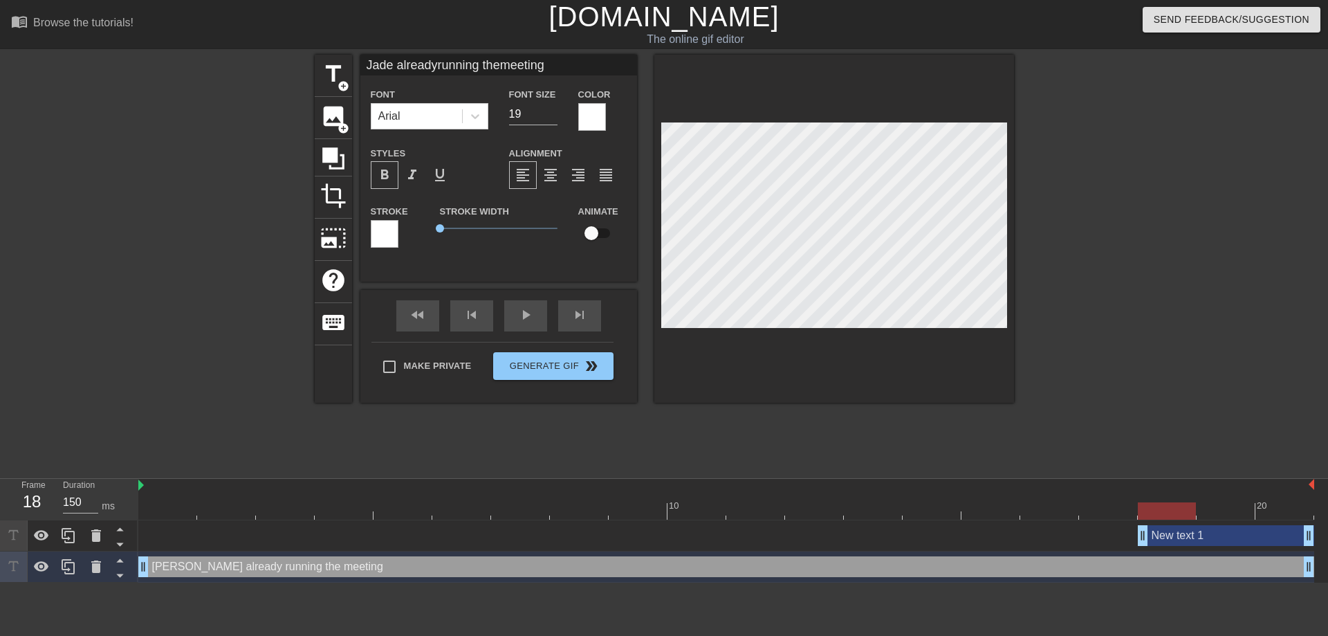
type input "New text 1"
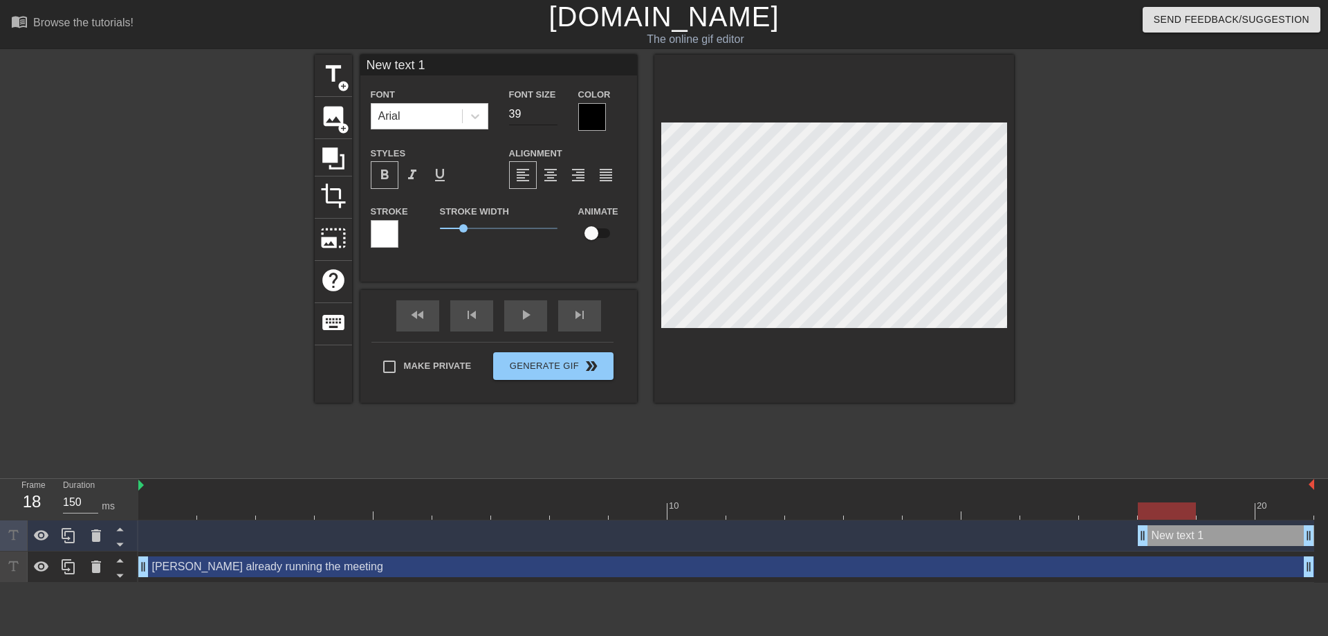
click at [548, 118] on input "39" at bounding box center [533, 114] width 48 height 22
click at [548, 118] on input "38" at bounding box center [533, 114] width 48 height 22
click at [548, 118] on input "37" at bounding box center [533, 114] width 48 height 22
click at [548, 118] on input "24" at bounding box center [533, 114] width 48 height 22
click at [548, 118] on input "23" at bounding box center [533, 114] width 48 height 22
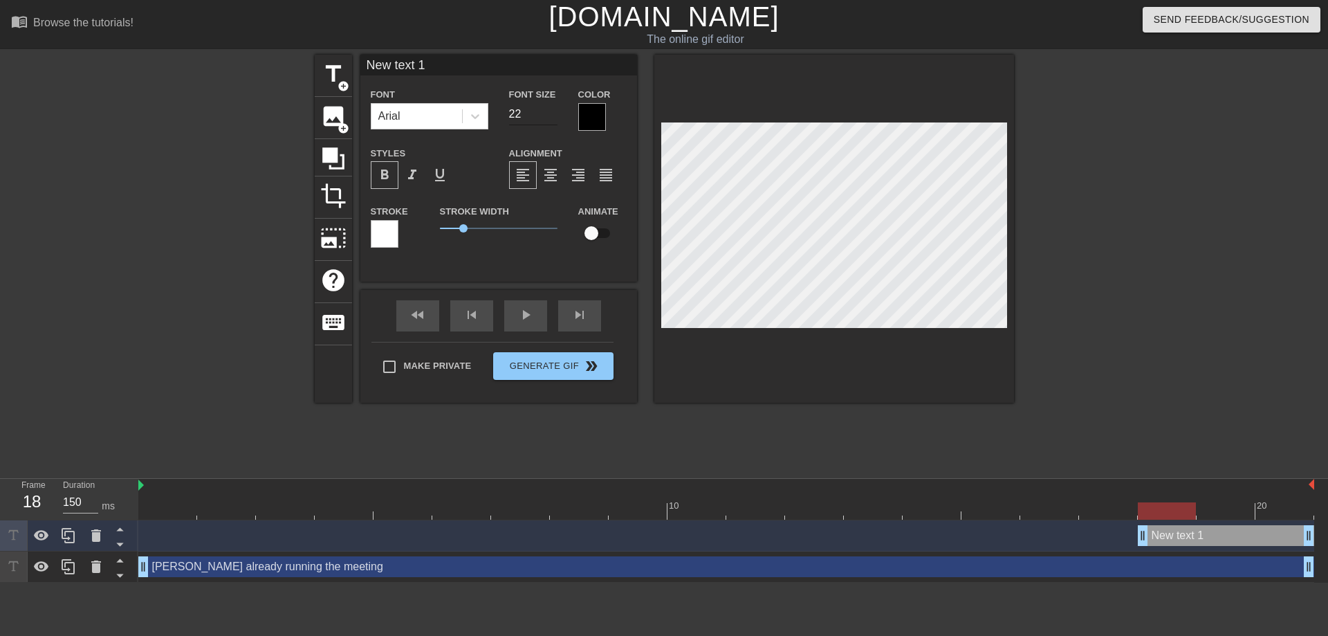
click at [548, 118] on input "22" at bounding box center [533, 114] width 48 height 22
click at [548, 118] on input "21" at bounding box center [533, 114] width 48 height 22
click at [548, 118] on input "20" at bounding box center [533, 114] width 48 height 22
type input "19"
click at [548, 118] on input "19" at bounding box center [533, 114] width 48 height 22
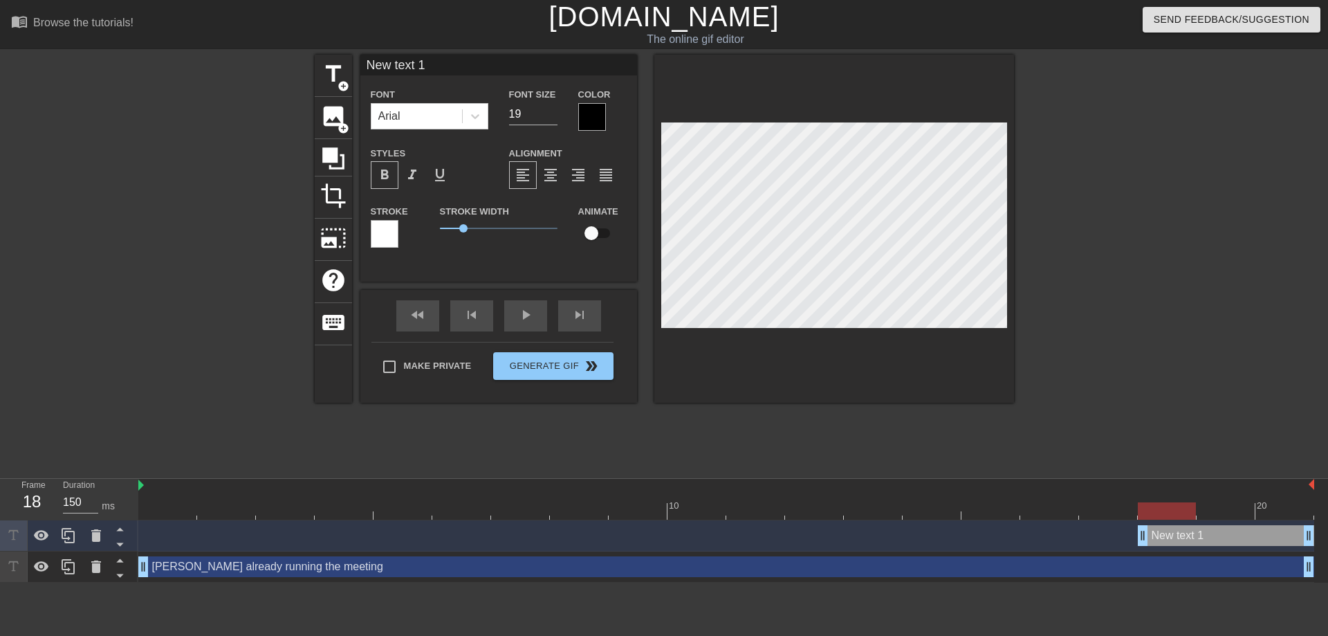
click at [594, 117] on div at bounding box center [592, 117] width 28 height 28
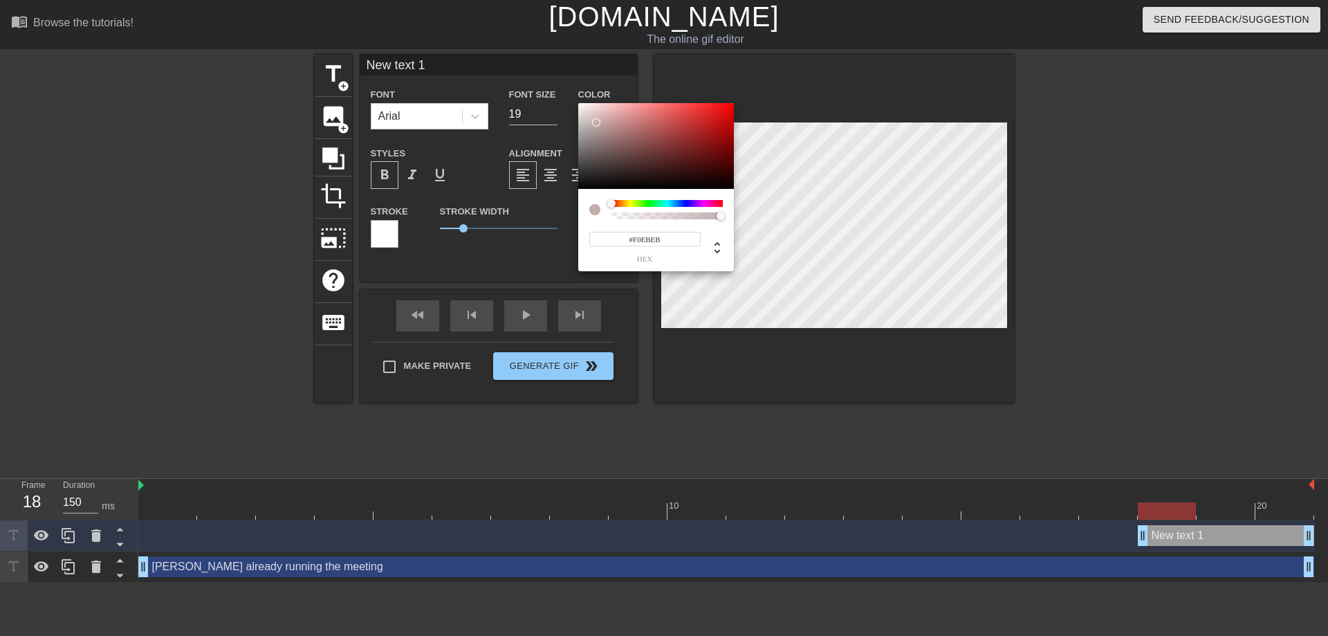
type input "#FFFFFF"
drag, startPoint x: 596, startPoint y: 123, endPoint x: 561, endPoint y: 82, distance: 54.5
click at [578, 103] on div at bounding box center [656, 146] width 156 height 86
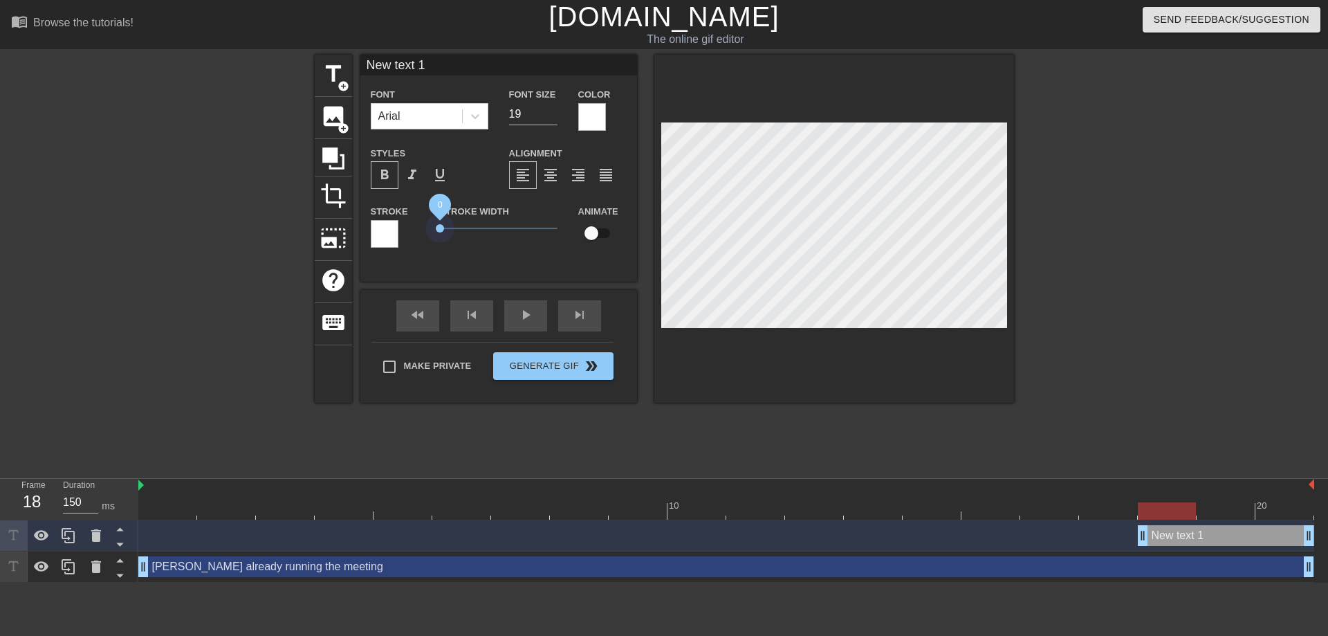
drag, startPoint x: 463, startPoint y: 225, endPoint x: 404, endPoint y: 224, distance: 58.8
click at [395, 220] on div "Stroke Stroke Width 0 Animate" at bounding box center [498, 231] width 277 height 57
click at [594, 232] on input "checkbox" at bounding box center [591, 233] width 79 height 26
checkbox input "true"
drag, startPoint x: 469, startPoint y: 60, endPoint x: 425, endPoint y: 60, distance: 44.3
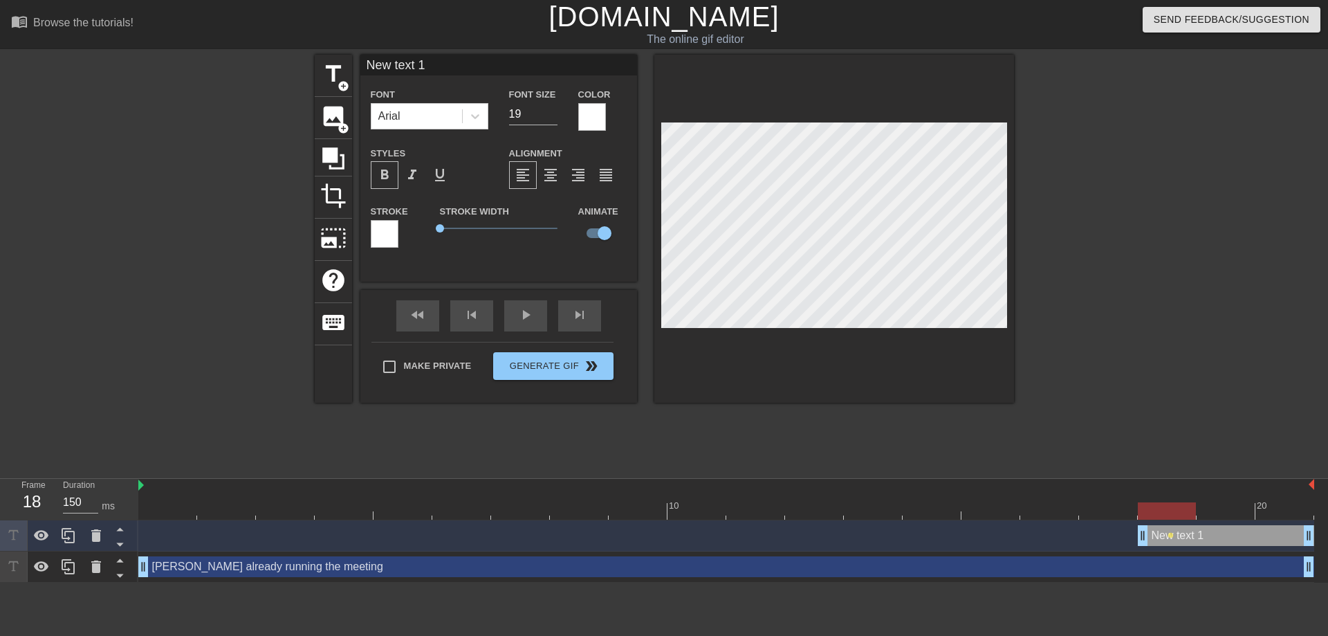
click at [425, 60] on input "New text 1" at bounding box center [498, 65] width 277 height 21
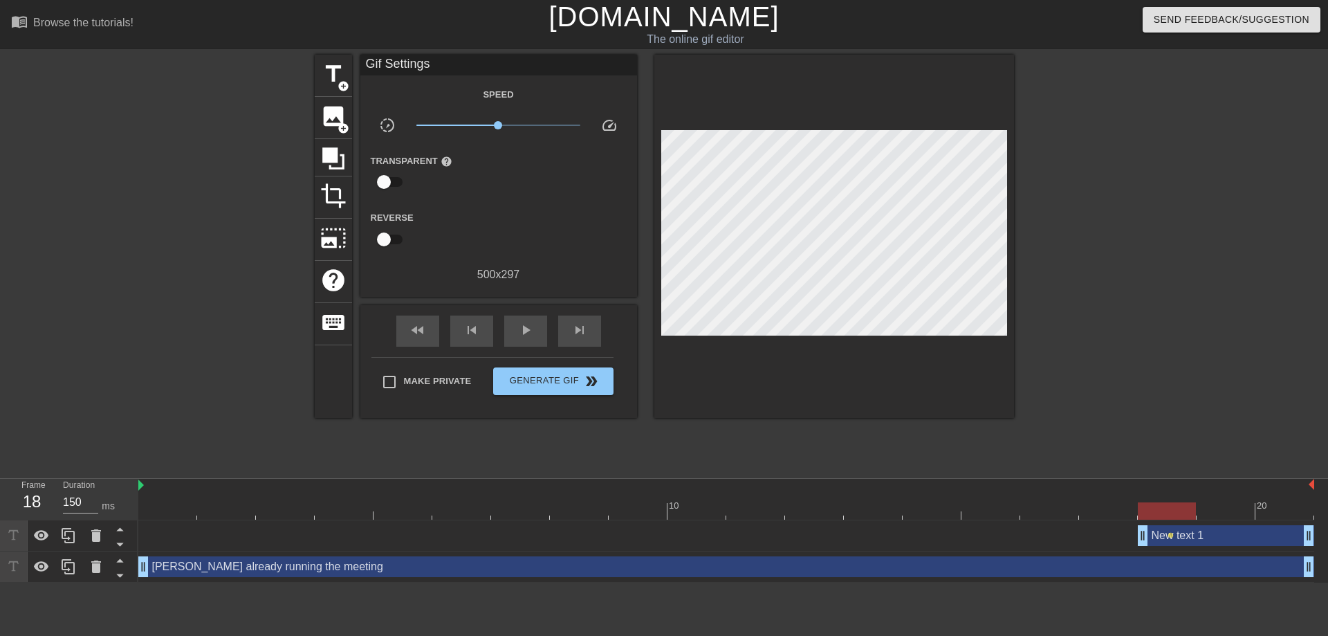
drag, startPoint x: 1172, startPoint y: 535, endPoint x: 1049, endPoint y: 540, distance: 123.2
click at [906, 520] on div "New text 1 drag_handle drag_handle lens" at bounding box center [726, 535] width 1176 height 31
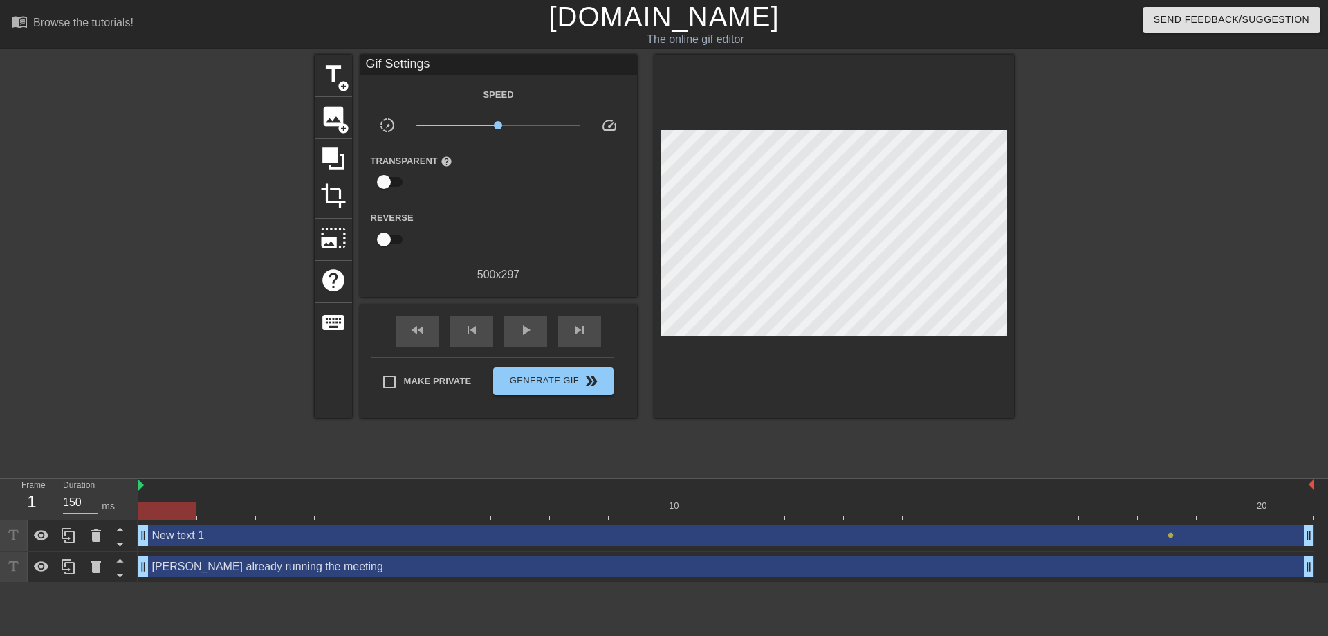
drag, startPoint x: 1141, startPoint y: 535, endPoint x: 86, endPoint y: 488, distance: 1056.0
click at [86, 488] on div "Frame 1 Duration 150 ms 10 20 New text 1 drag_handle drag_handle lens [PERSON_N…" at bounding box center [664, 531] width 1328 height 104
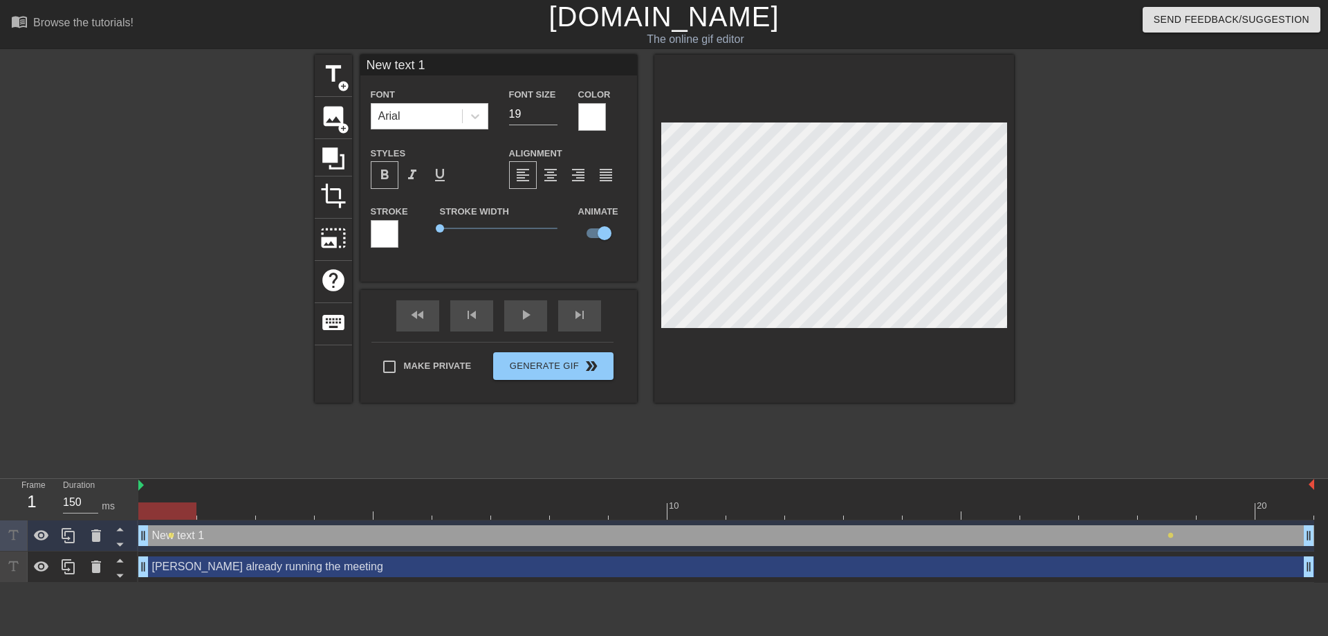
drag, startPoint x: 451, startPoint y: 69, endPoint x: 256, endPoint y: 62, distance: 195.2
click at [360, 62] on input "New text 1" at bounding box center [498, 65] width 277 height 21
type input "[PERSON_NAME]"
click at [1076, 364] on div at bounding box center [1135, 262] width 208 height 415
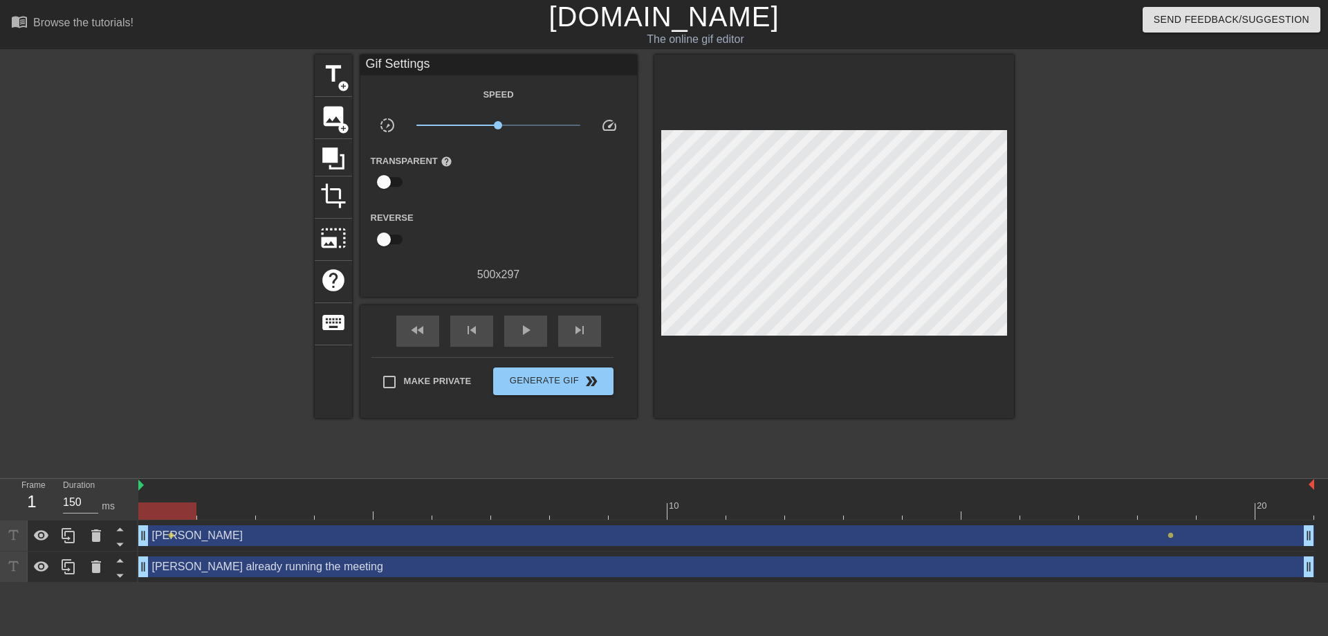
click at [199, 540] on div "[PERSON_NAME] drag_handle drag_handle" at bounding box center [726, 535] width 1176 height 21
click at [535, 315] on div "play_arrow" at bounding box center [525, 330] width 43 height 31
click at [535, 315] on div "pause" at bounding box center [525, 330] width 43 height 31
drag, startPoint x: 450, startPoint y: 515, endPoint x: 213, endPoint y: 513, distance: 237.3
click at [213, 513] on div at bounding box center [226, 510] width 58 height 17
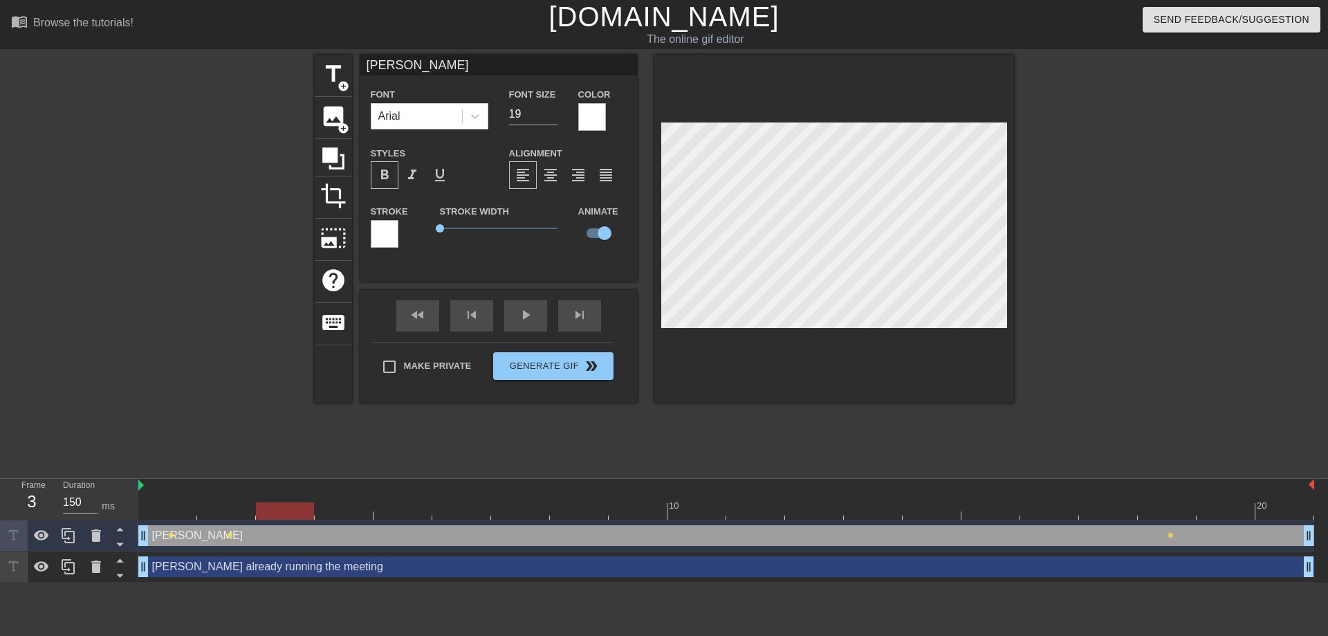
drag, startPoint x: 225, startPoint y: 515, endPoint x: 291, endPoint y: 511, distance: 66.5
click at [291, 511] on div at bounding box center [285, 510] width 58 height 17
drag, startPoint x: 284, startPoint y: 509, endPoint x: 329, endPoint y: 508, distance: 45.0
click at [329, 508] on div at bounding box center [344, 510] width 58 height 17
drag, startPoint x: 346, startPoint y: 517, endPoint x: 392, endPoint y: 513, distance: 46.5
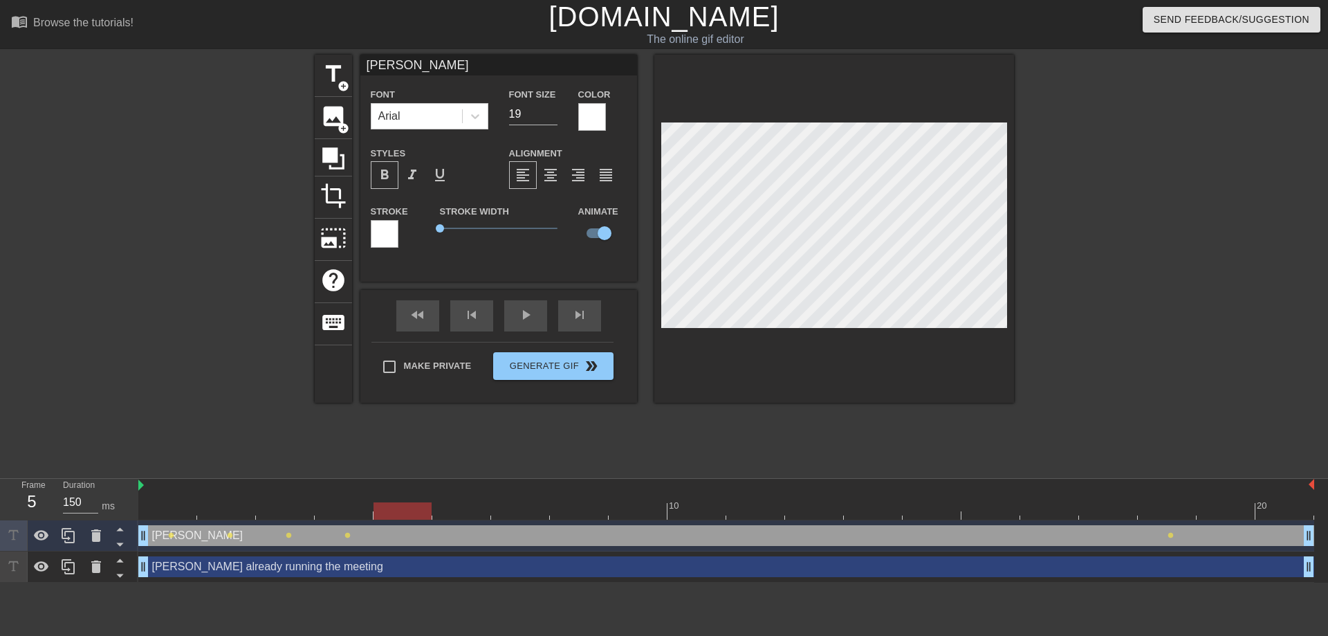
click at [392, 513] on div at bounding box center [403, 510] width 58 height 17
drag, startPoint x: 423, startPoint y: 510, endPoint x: 446, endPoint y: 509, distance: 22.8
click at [446, 509] on div at bounding box center [461, 510] width 58 height 17
drag, startPoint x: 463, startPoint y: 508, endPoint x: 505, endPoint y: 505, distance: 42.3
click at [505, 505] on div at bounding box center [520, 510] width 58 height 17
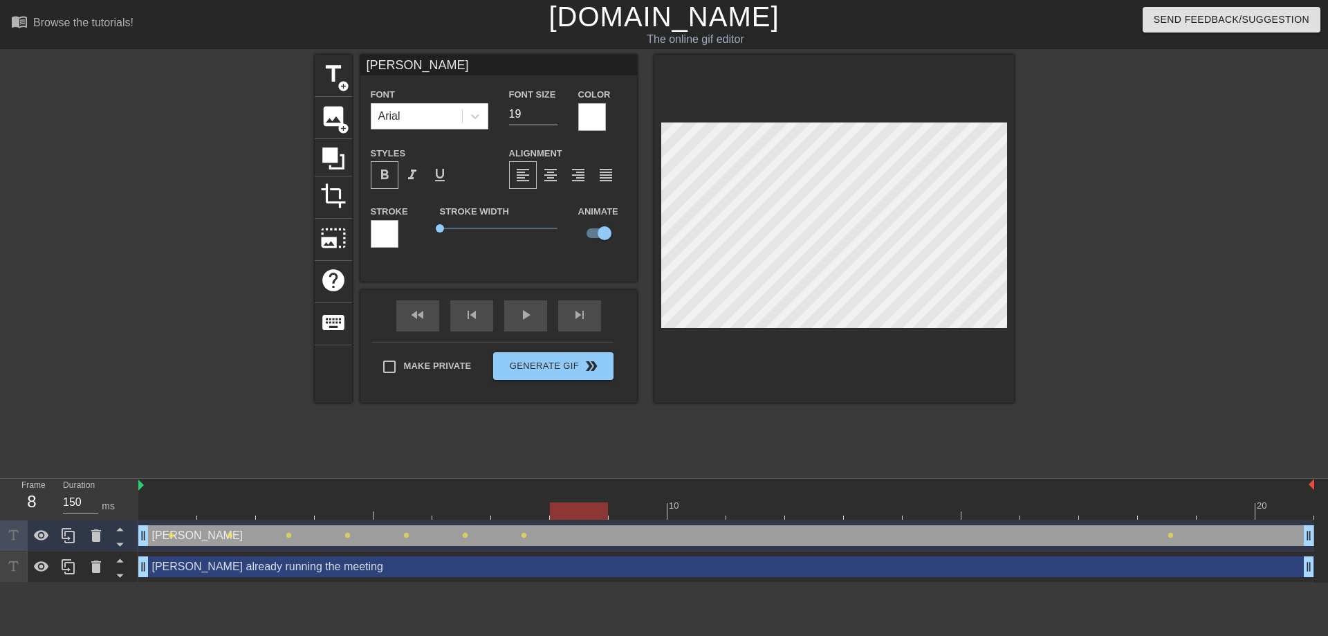
drag, startPoint x: 525, startPoint y: 515, endPoint x: 571, endPoint y: 509, distance: 46.7
click at [571, 509] on div at bounding box center [579, 510] width 58 height 17
drag, startPoint x: 581, startPoint y: 513, endPoint x: 623, endPoint y: 508, distance: 42.5
click at [623, 508] on div at bounding box center [638, 510] width 58 height 17
drag, startPoint x: 643, startPoint y: 515, endPoint x: 686, endPoint y: 511, distance: 43.0
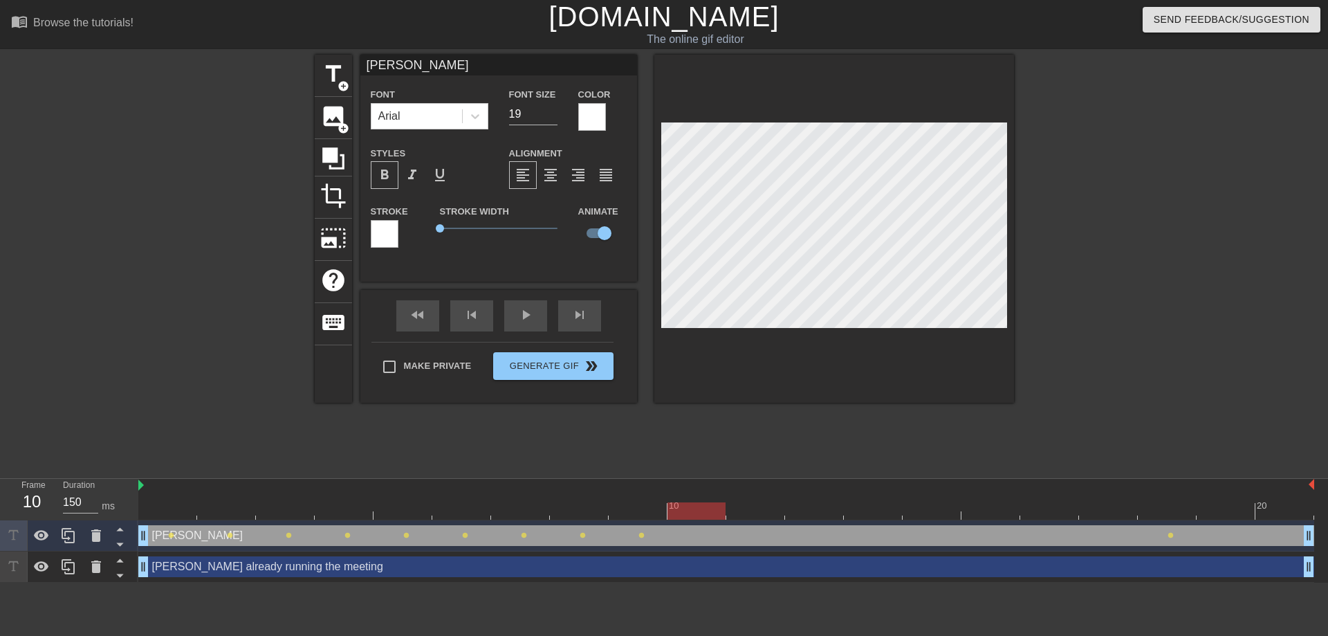
click at [686, 511] on div at bounding box center [697, 510] width 58 height 17
drag, startPoint x: 705, startPoint y: 517, endPoint x: 770, endPoint y: 513, distance: 65.1
click at [770, 513] on div at bounding box center [755, 510] width 58 height 17
drag, startPoint x: 753, startPoint y: 508, endPoint x: 798, endPoint y: 504, distance: 44.4
click at [798, 504] on div at bounding box center [814, 510] width 58 height 17
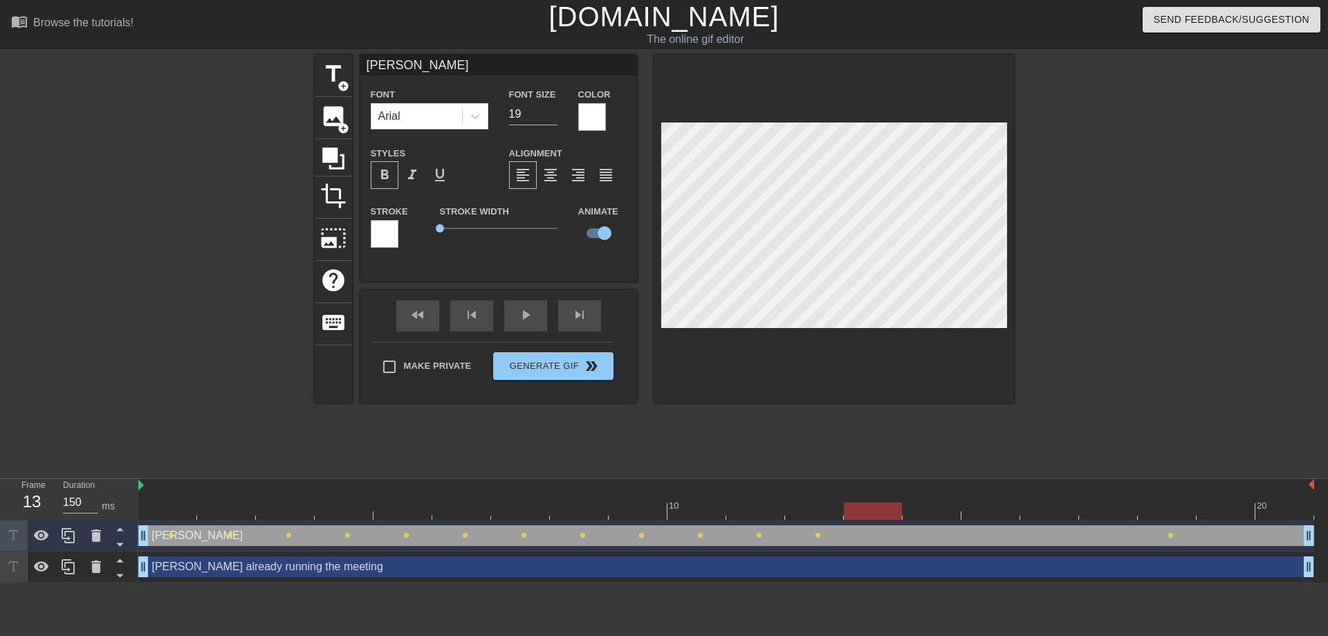
drag, startPoint x: 808, startPoint y: 509, endPoint x: 853, endPoint y: 508, distance: 45.0
click at [853, 508] on div at bounding box center [873, 510] width 58 height 17
drag, startPoint x: 867, startPoint y: 508, endPoint x: 919, endPoint y: 507, distance: 51.2
click at [919, 507] on div at bounding box center [932, 510] width 58 height 17
drag, startPoint x: 943, startPoint y: 513, endPoint x: 991, endPoint y: 512, distance: 47.8
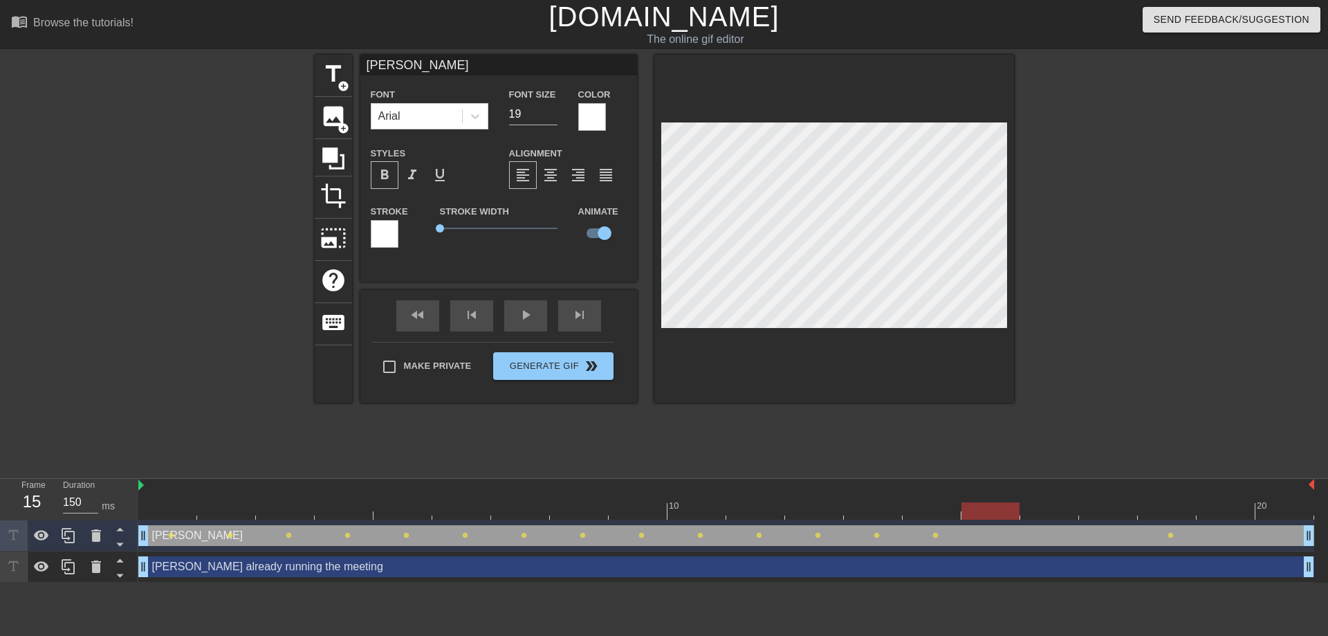
click at [991, 512] on div at bounding box center [991, 510] width 58 height 17
drag, startPoint x: 1001, startPoint y: 515, endPoint x: 1055, endPoint y: 513, distance: 54.0
click at [1055, 513] on div at bounding box center [1049, 510] width 58 height 17
drag, startPoint x: 1057, startPoint y: 517, endPoint x: 1099, endPoint y: 512, distance: 42.5
click at [1099, 512] on div at bounding box center [1108, 510] width 58 height 17
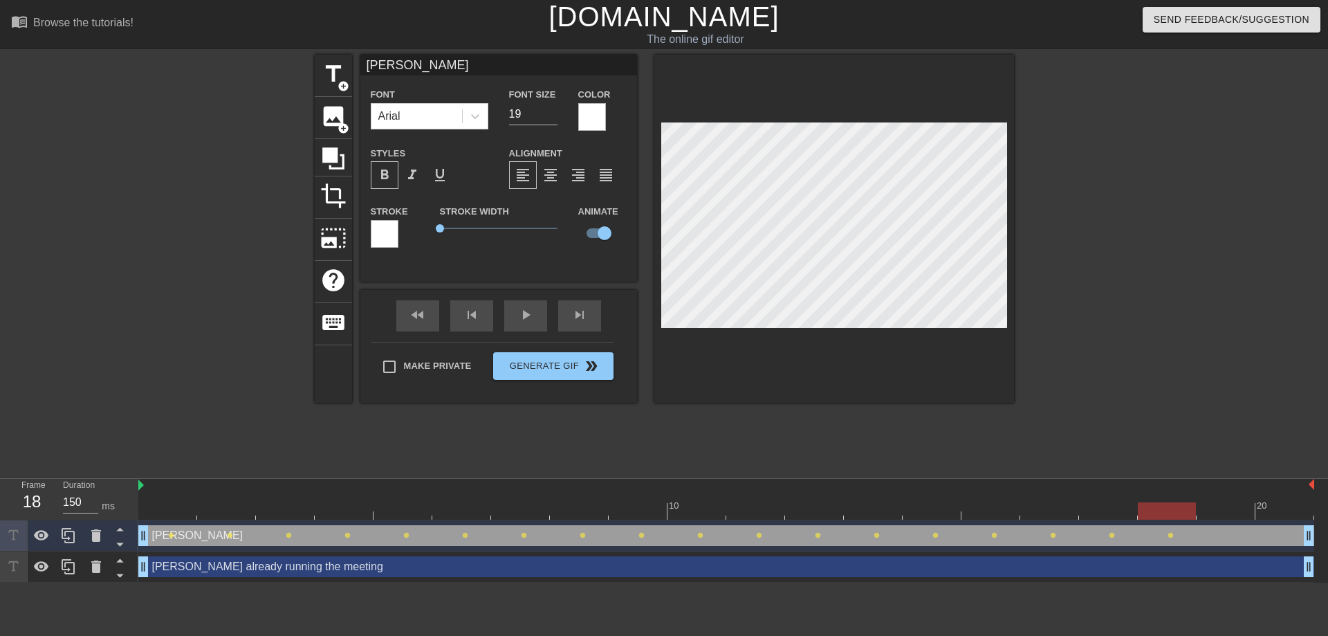
drag, startPoint x: 1112, startPoint y: 508, endPoint x: 1146, endPoint y: 507, distance: 34.6
click at [1146, 507] on div at bounding box center [1167, 510] width 58 height 17
drag, startPoint x: 1181, startPoint y: 516, endPoint x: 1215, endPoint y: 513, distance: 34.0
click at [1215, 513] on div at bounding box center [1226, 510] width 58 height 17
drag, startPoint x: 1309, startPoint y: 540, endPoint x: 1199, endPoint y: 538, distance: 110.0
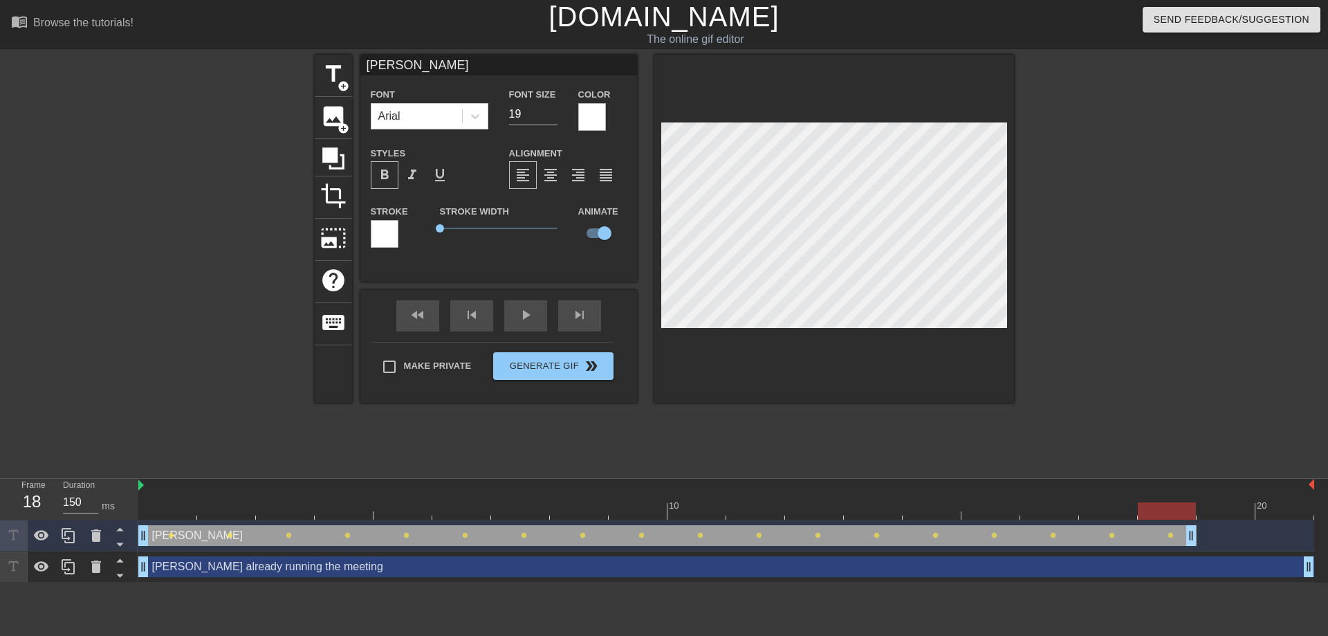
click at [1199, 538] on div "[PERSON_NAME] drag_handle drag_handle lens lens lens lens lens lens lens lens l…" at bounding box center [726, 535] width 1176 height 21
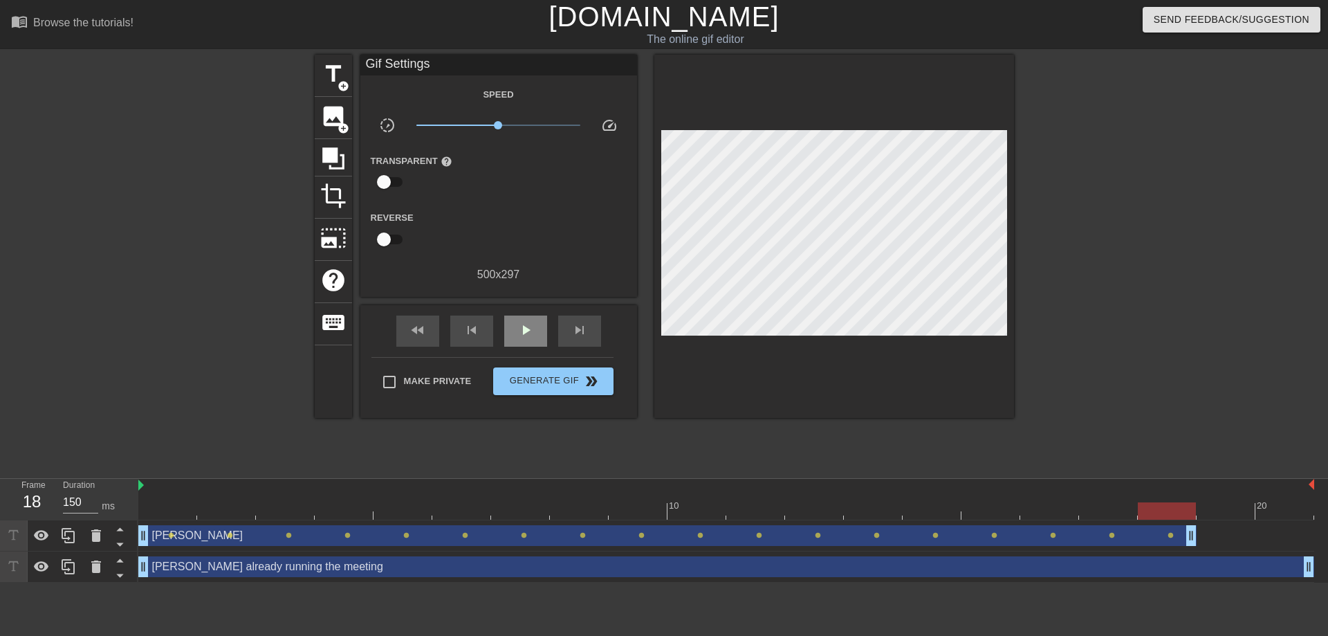
click at [518, 312] on div "fast_rewind skip_previous play_arrow skip_next" at bounding box center [499, 331] width 226 height 52
click at [526, 329] on span "play_arrow" at bounding box center [525, 330] width 17 height 17
click at [526, 329] on span "pause" at bounding box center [525, 330] width 17 height 17
click at [526, 338] on div "play_arrow" at bounding box center [525, 330] width 43 height 31
type input "150"
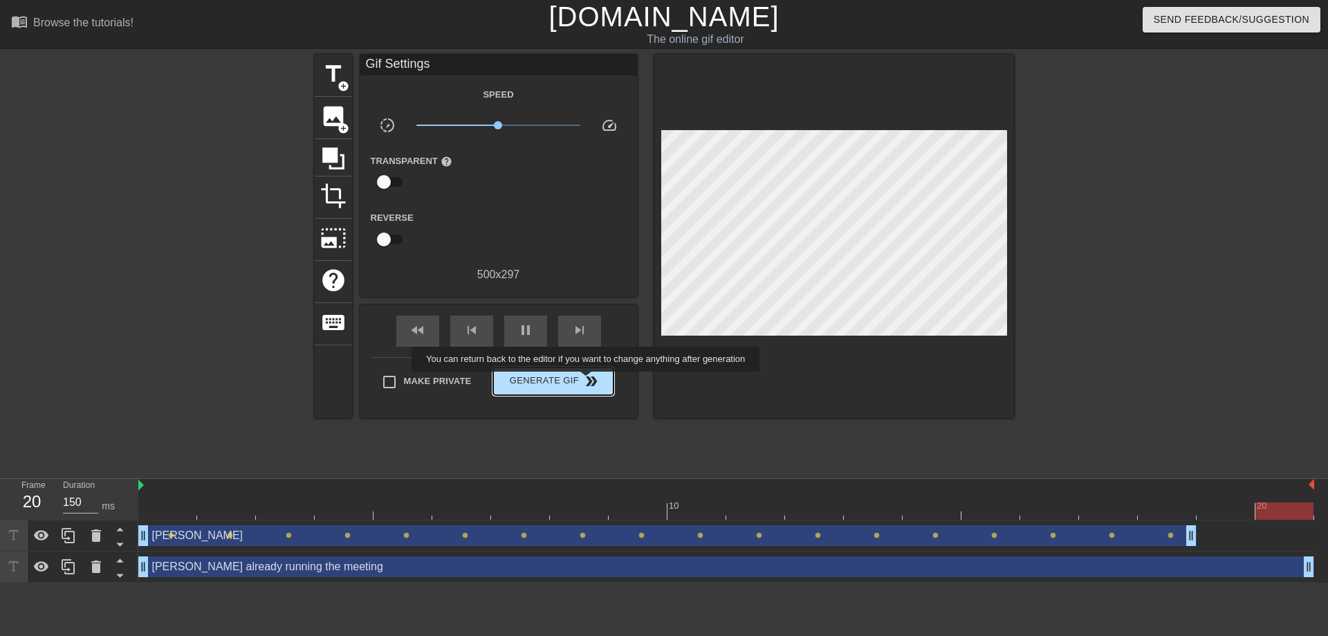
click at [569, 386] on span "Generate Gif double_arrow" at bounding box center [553, 381] width 109 height 17
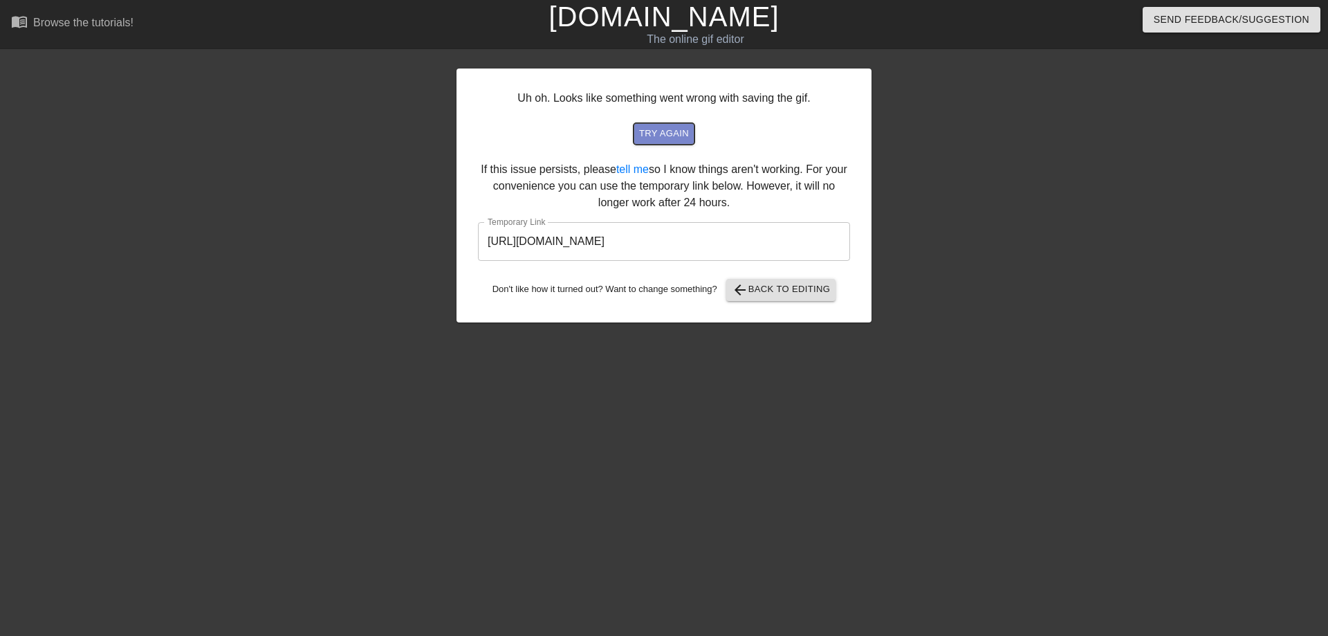
click at [674, 137] on span "try again" at bounding box center [664, 134] width 50 height 16
drag, startPoint x: 782, startPoint y: 233, endPoint x: 374, endPoint y: 234, distance: 408.8
click at [478, 235] on input "[URL][DOMAIN_NAME]" at bounding box center [664, 241] width 372 height 39
click at [544, 389] on div "Uh oh. Looks like something went wrong with saving the gif. try again If this i…" at bounding box center [664, 262] width 415 height 415
